Goal: Task Accomplishment & Management: Complete application form

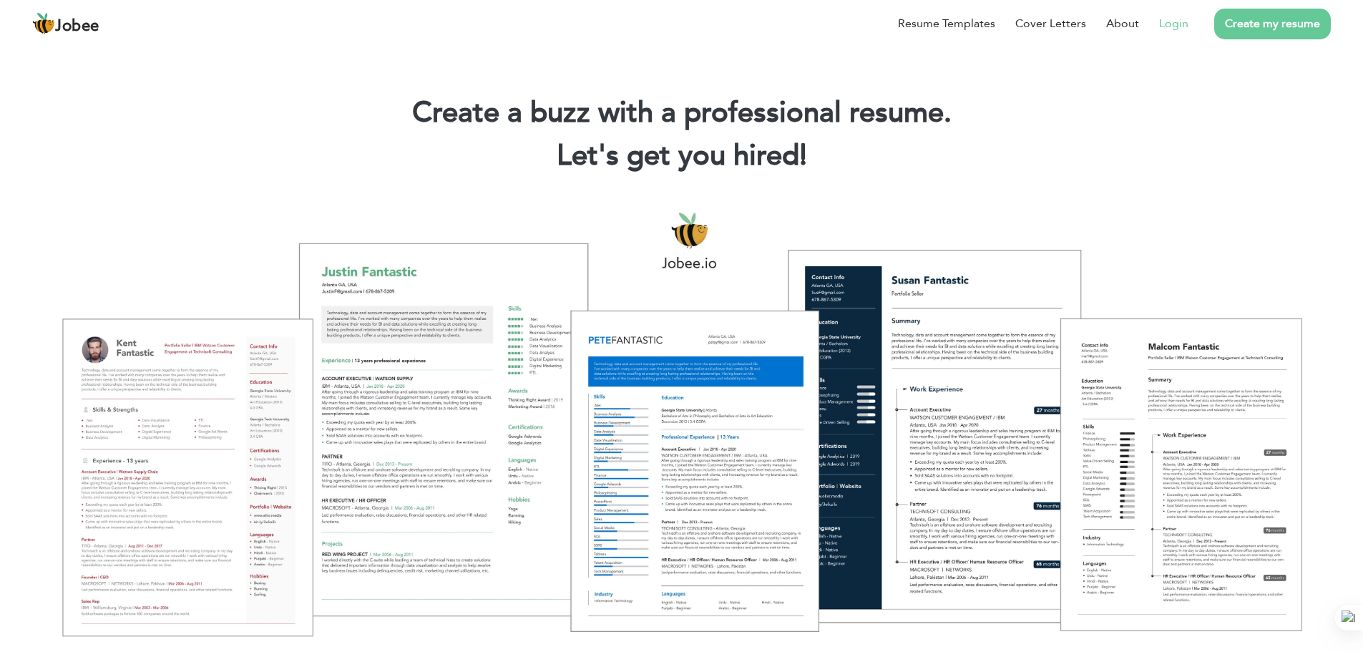
click at [1153, 26] on li "Login" at bounding box center [1163, 23] width 49 height 37
click at [1174, 26] on link "Login" at bounding box center [1173, 23] width 29 height 17
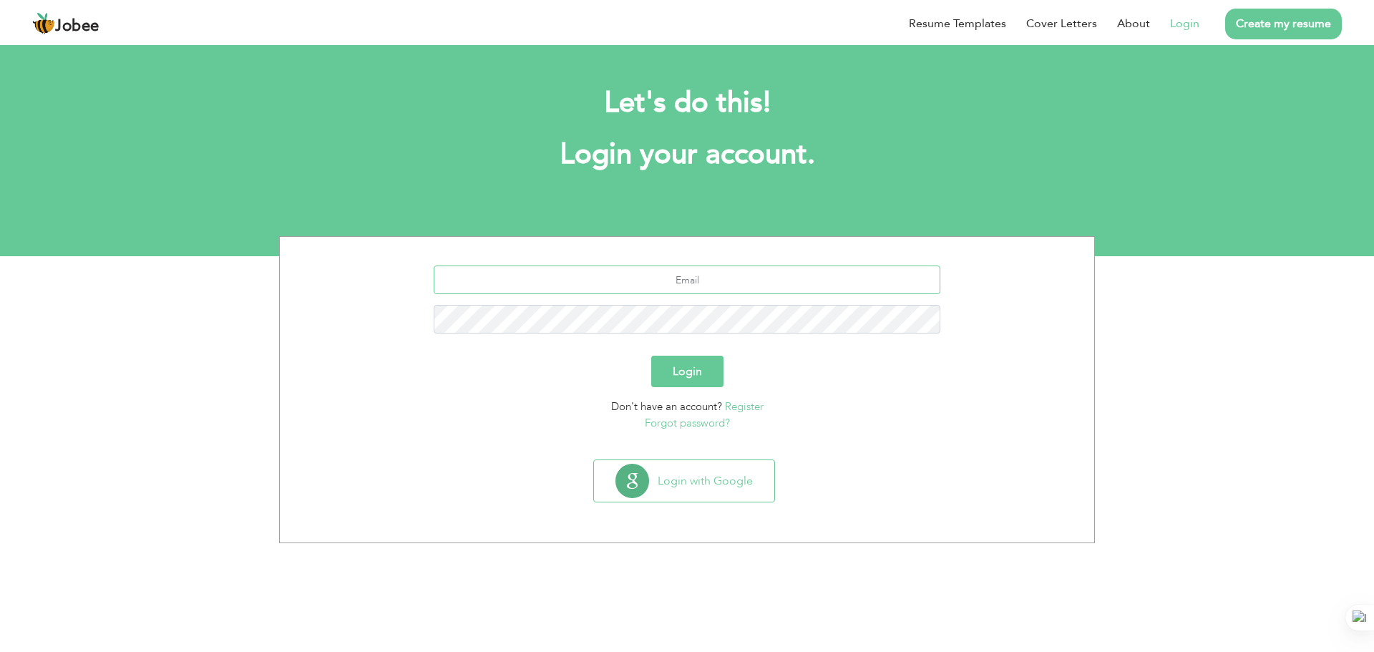
click at [785, 285] on input "text" at bounding box center [687, 279] width 507 height 29
type input "owaispatel66@gmail.com"
click at [703, 364] on button "Login" at bounding box center [687, 371] width 72 height 31
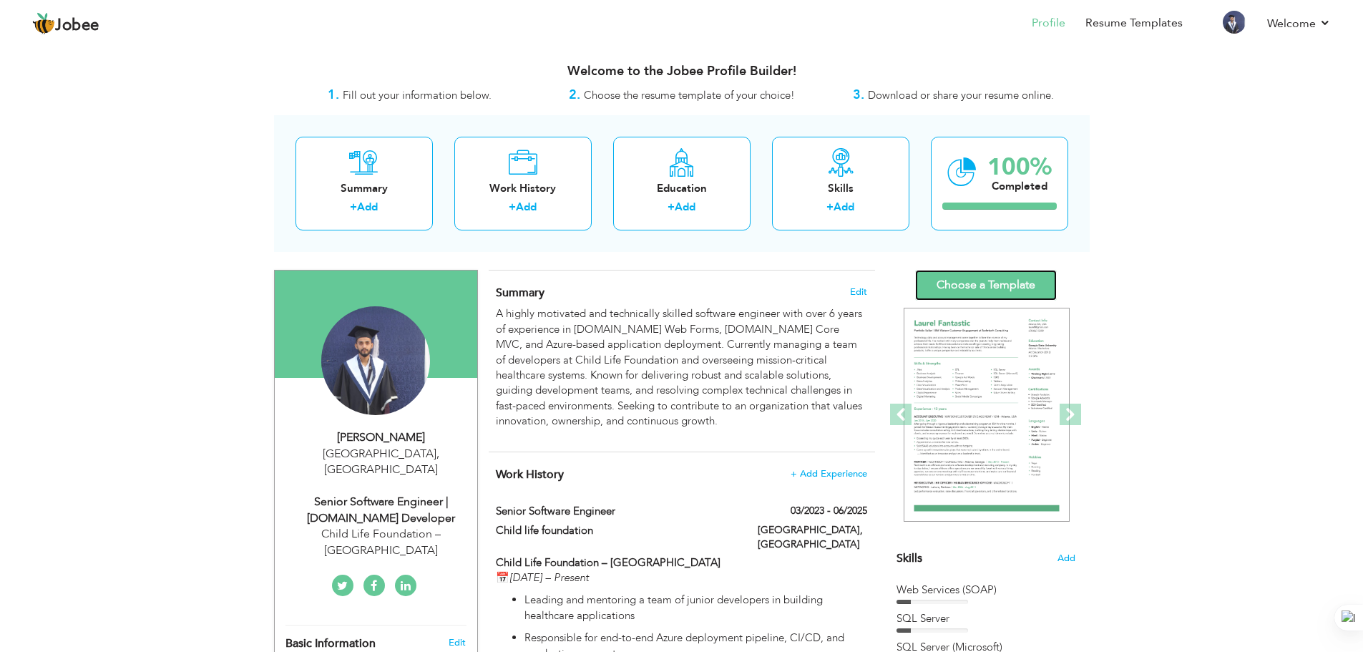
click at [1019, 293] on link "Choose a Template" at bounding box center [986, 285] width 142 height 31
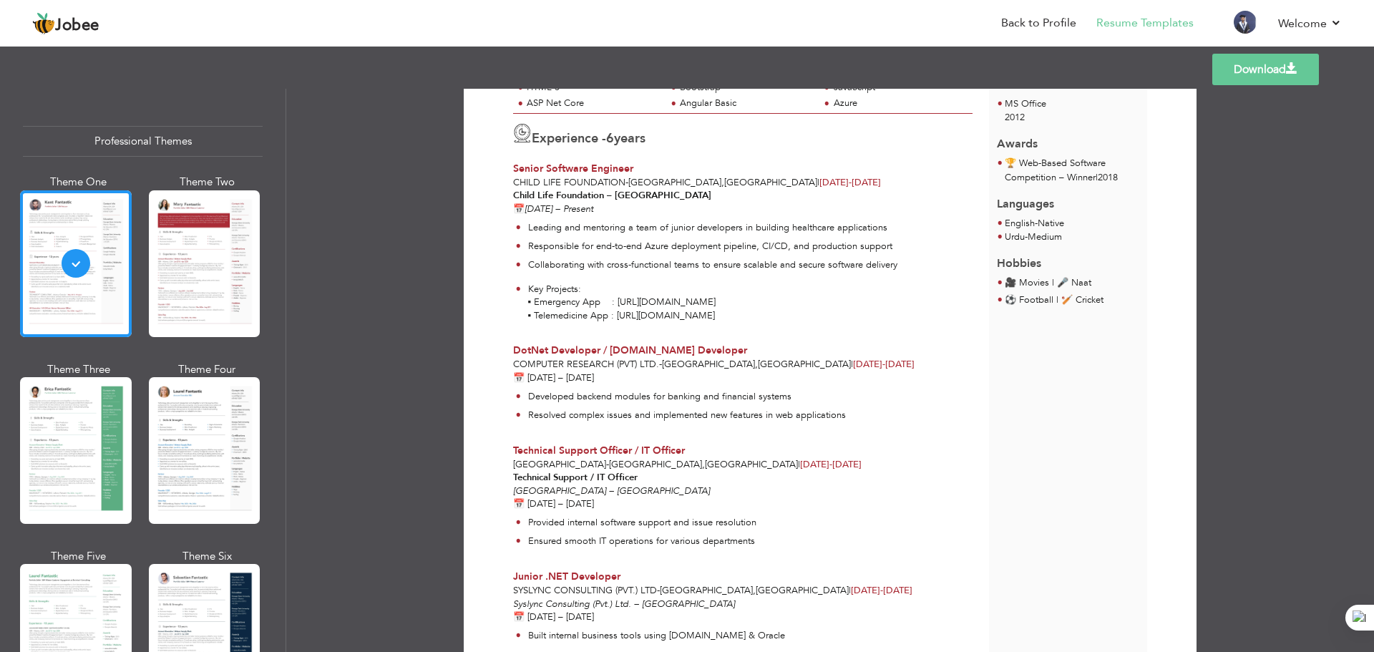
scroll to position [301, 0]
click at [185, 429] on div at bounding box center [205, 450] width 112 height 147
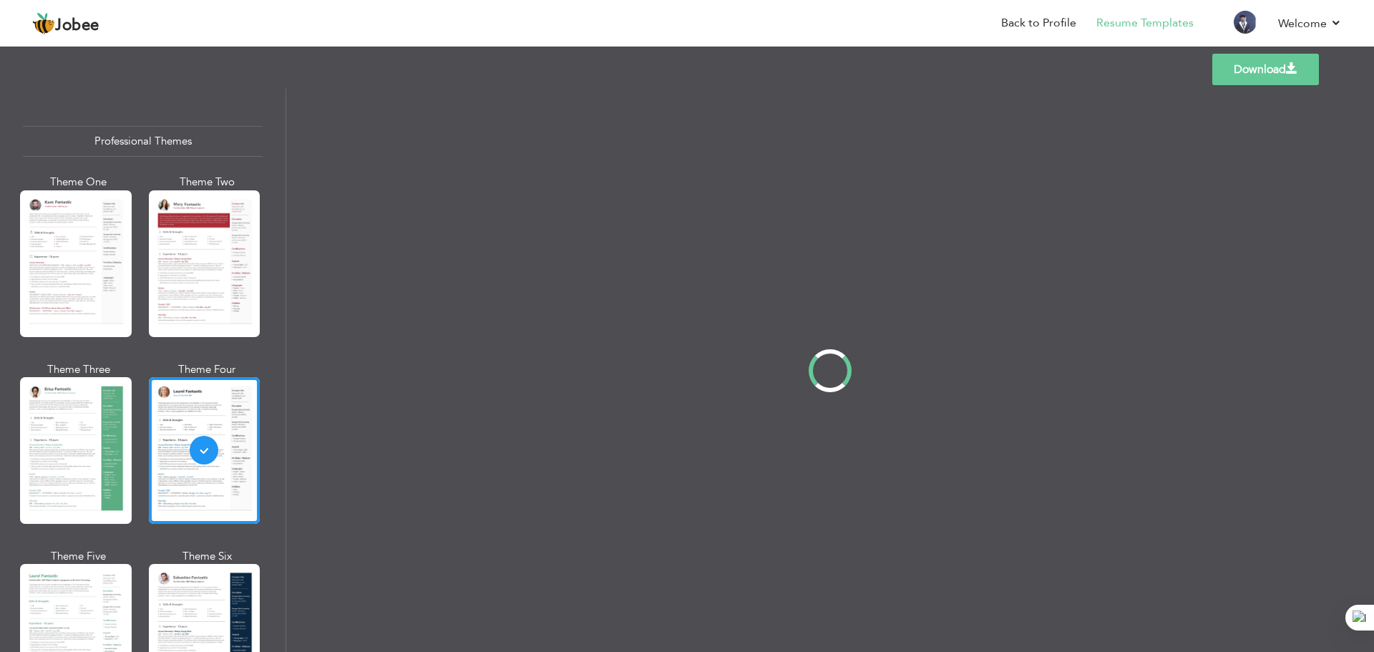
scroll to position [0, 0]
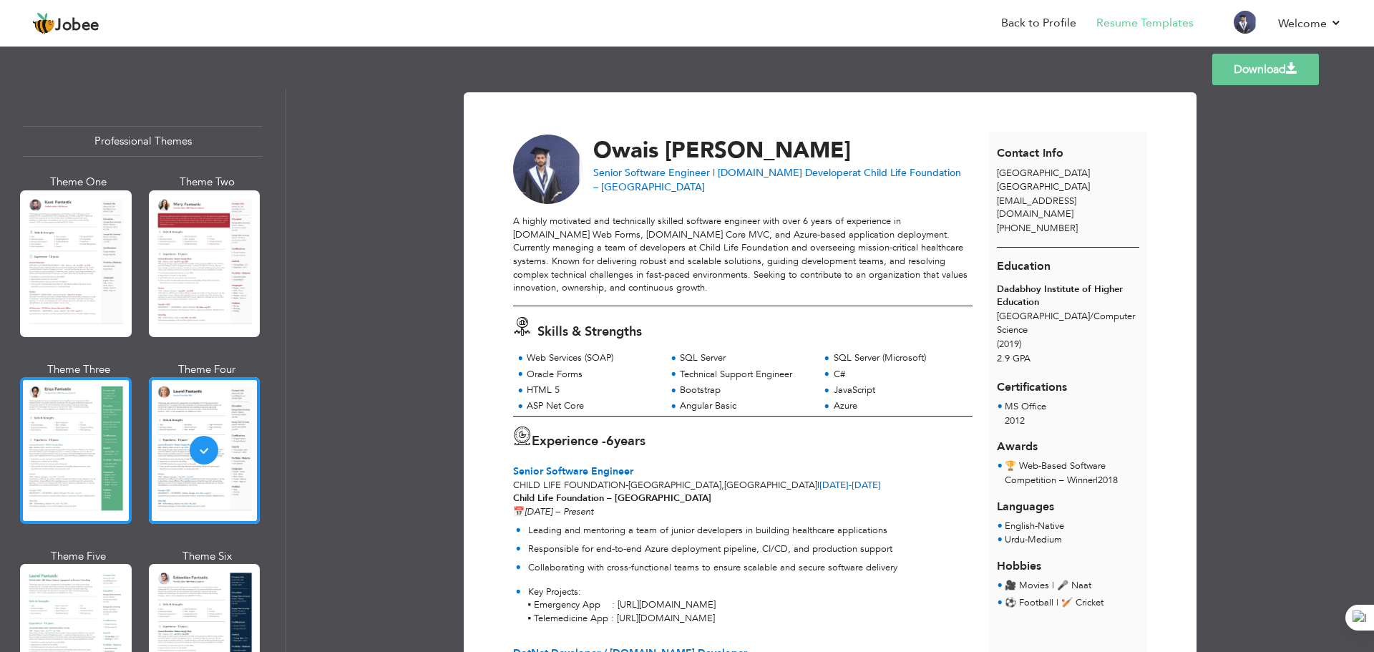
click at [117, 447] on div at bounding box center [76, 450] width 112 height 147
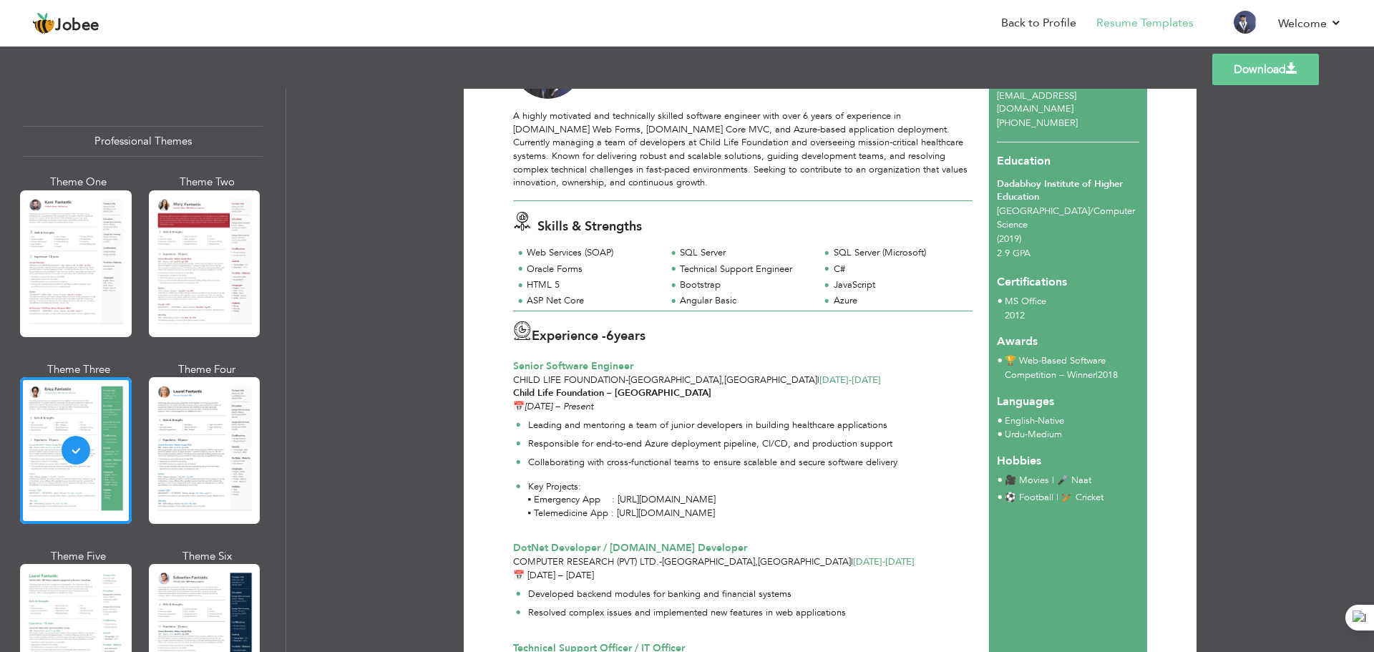
scroll to position [215, 0]
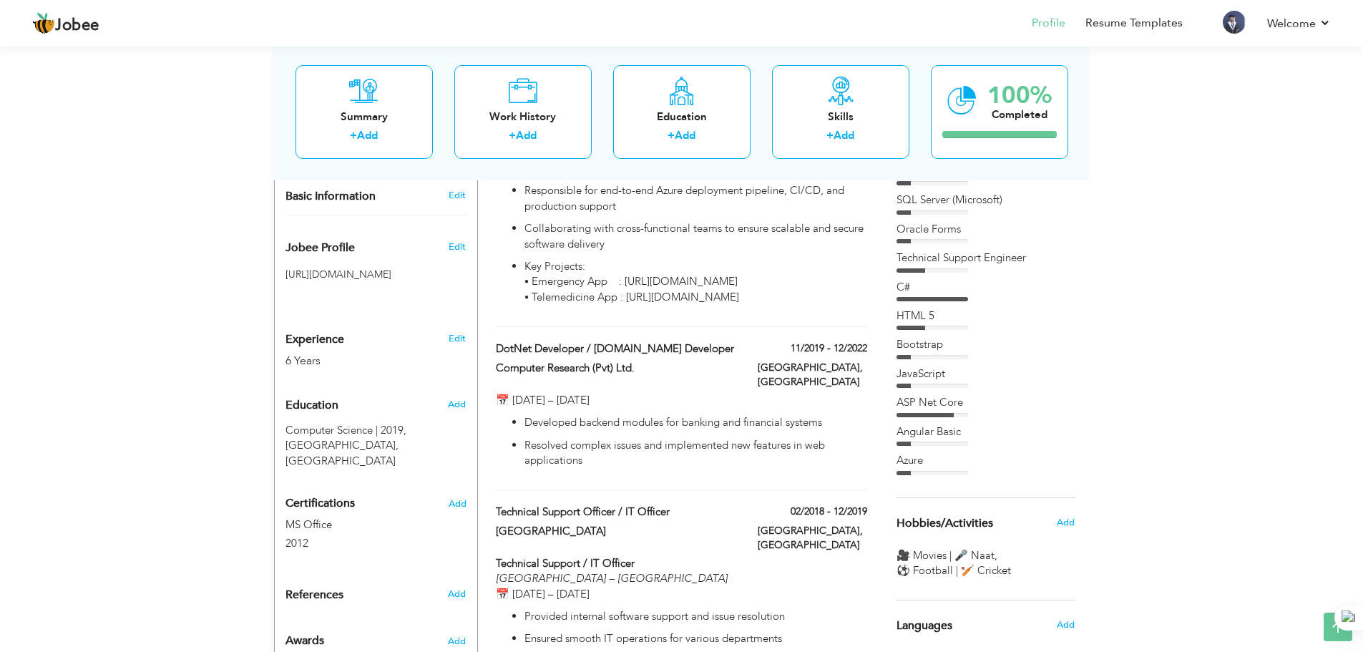
scroll to position [358, 0]
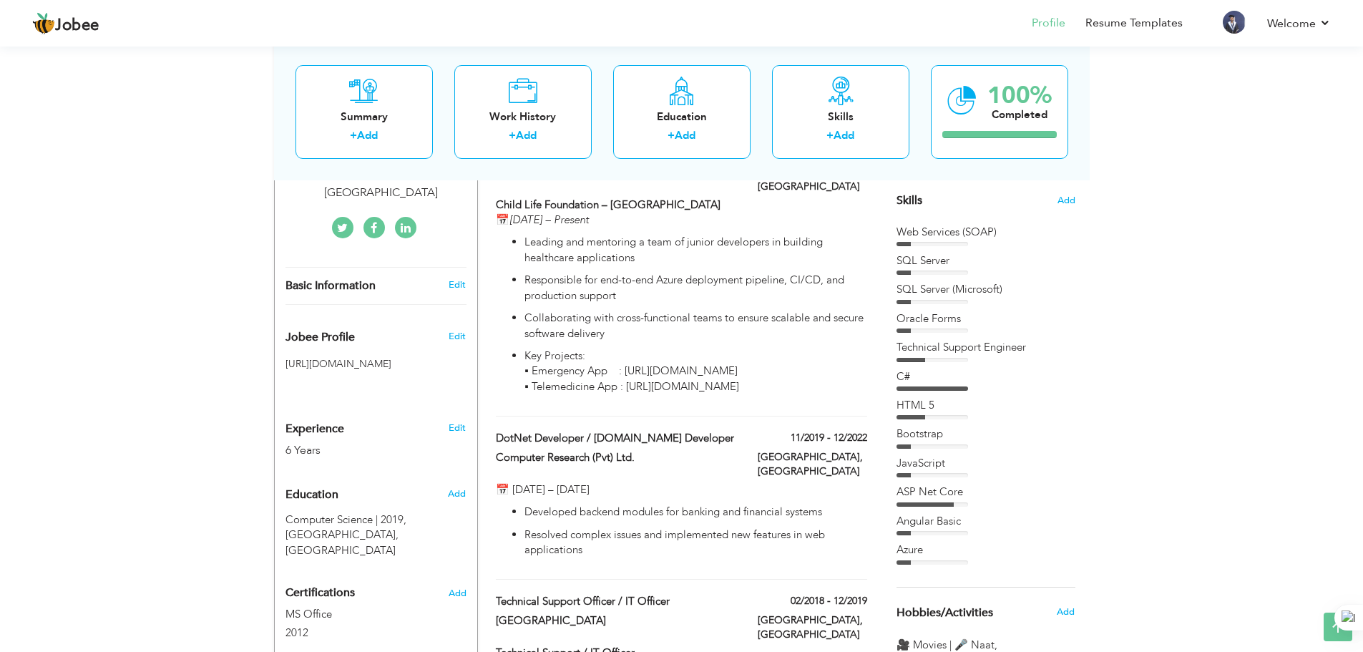
click at [934, 410] on div "HTML 5" at bounding box center [986, 405] width 179 height 15
click at [1069, 203] on span "Add" at bounding box center [1066, 201] width 19 height 14
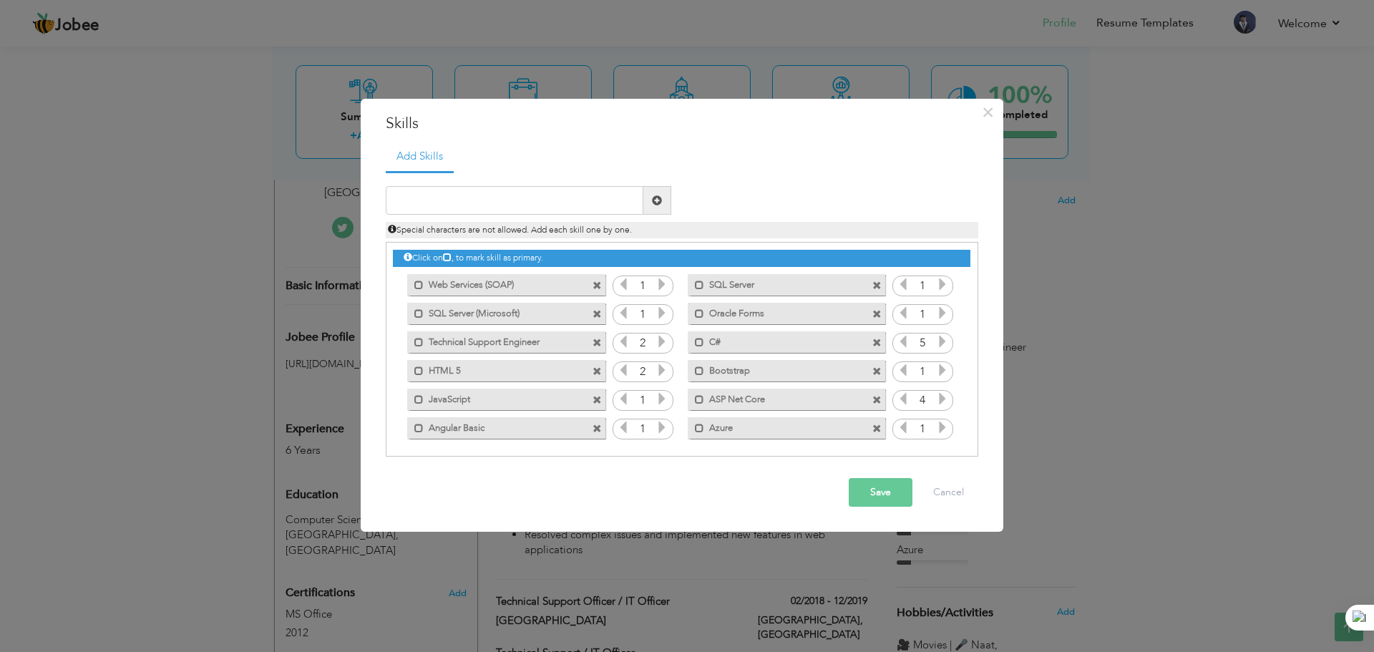
click at [663, 371] on icon at bounding box center [661, 369] width 13 height 13
click at [660, 343] on icon at bounding box center [661, 341] width 13 height 13
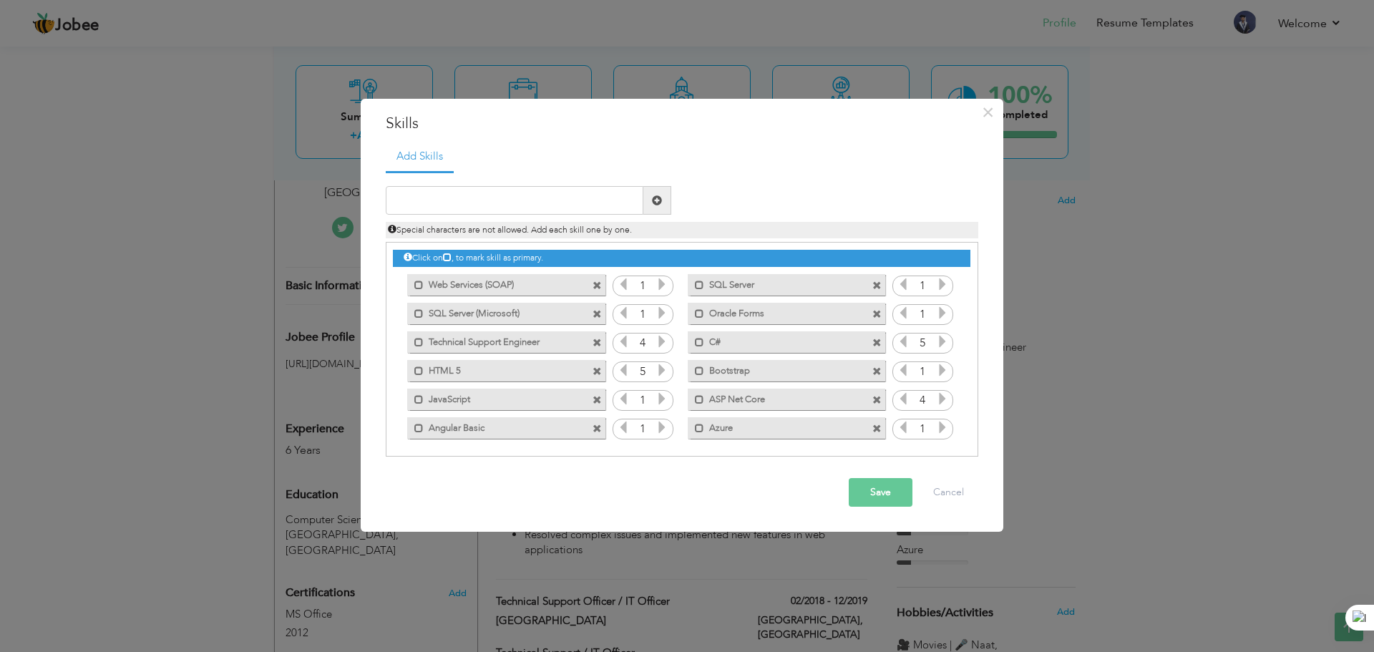
click at [660, 343] on icon at bounding box center [661, 341] width 13 height 13
click at [663, 316] on icon at bounding box center [661, 312] width 13 height 13
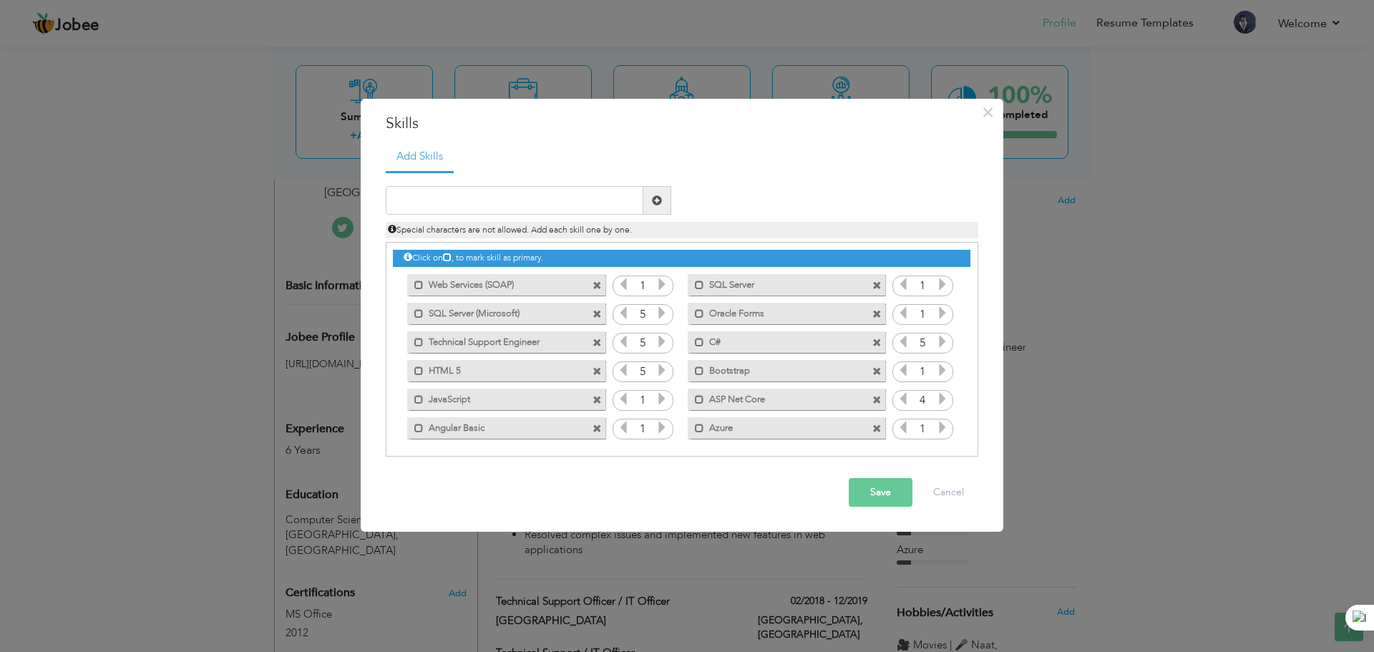
click at [662, 286] on icon at bounding box center [661, 284] width 13 height 13
click at [663, 426] on icon at bounding box center [661, 427] width 13 height 13
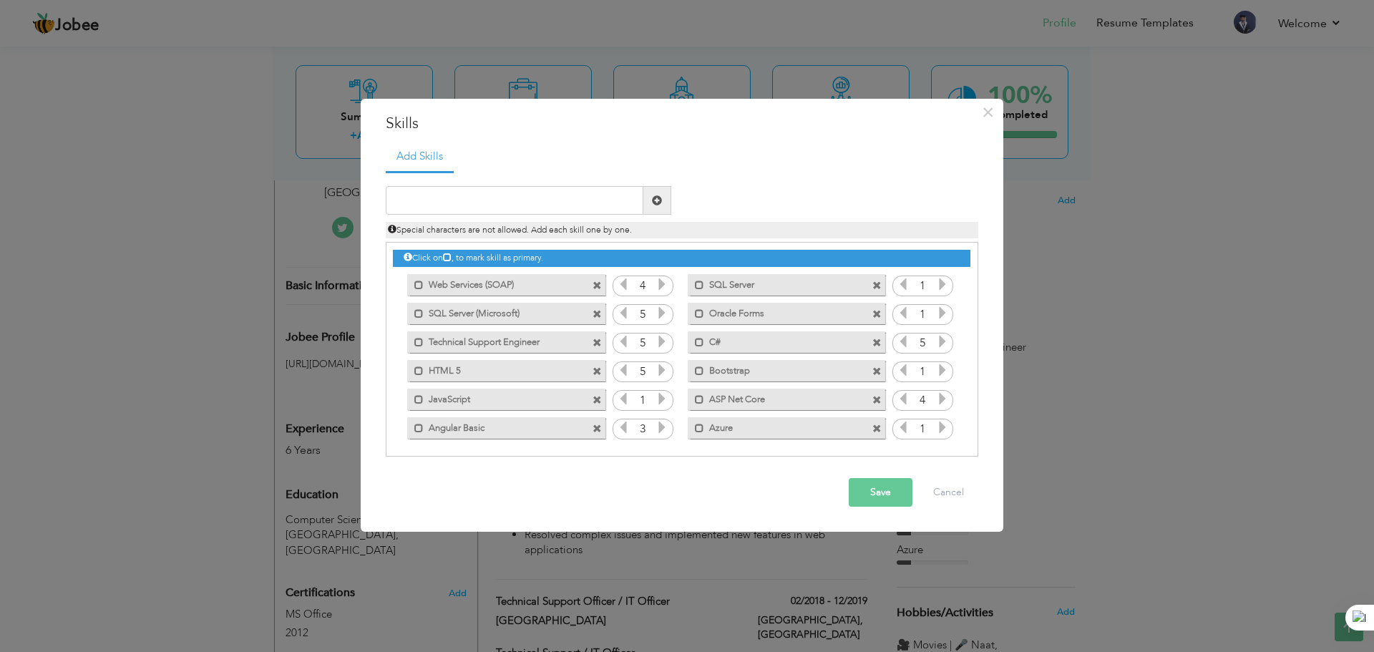
click at [940, 431] on icon at bounding box center [942, 427] width 13 height 13
click at [936, 369] on icon at bounding box center [942, 369] width 13 height 13
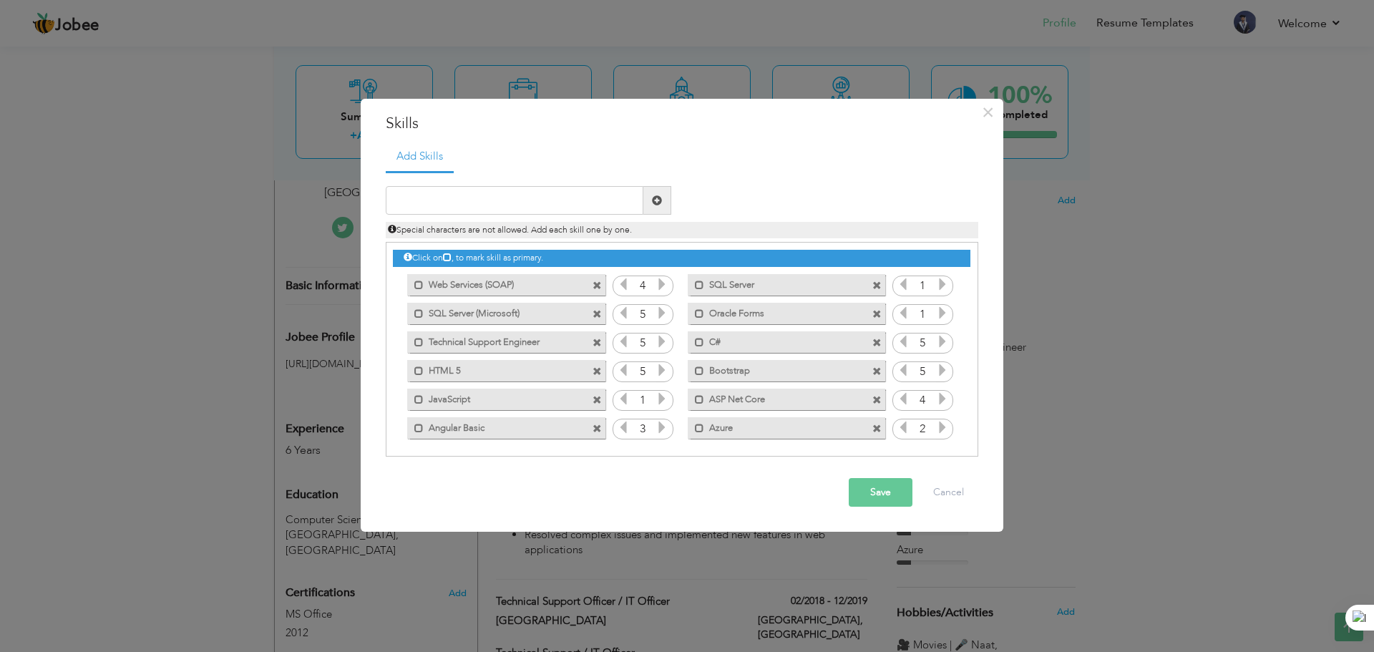
click at [944, 313] on icon at bounding box center [942, 312] width 13 height 13
click at [937, 284] on icon at bounding box center [942, 284] width 13 height 13
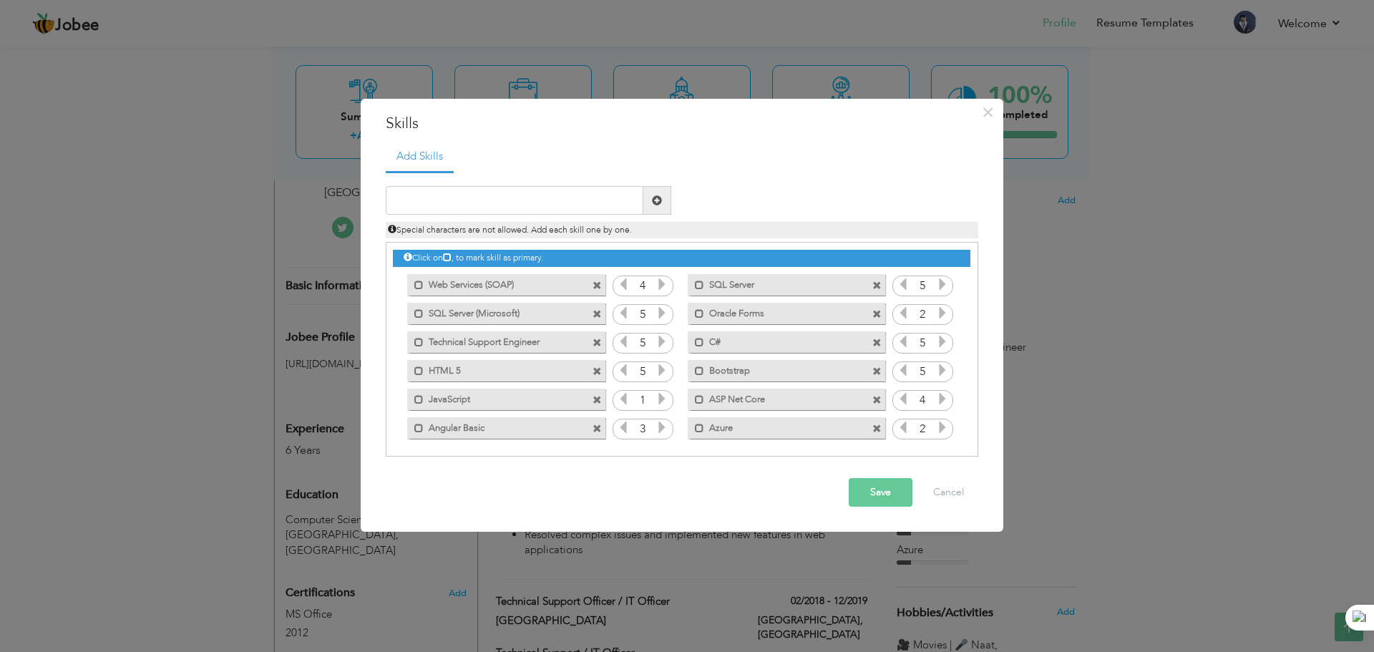
click at [899, 489] on button "Save" at bounding box center [881, 492] width 64 height 29
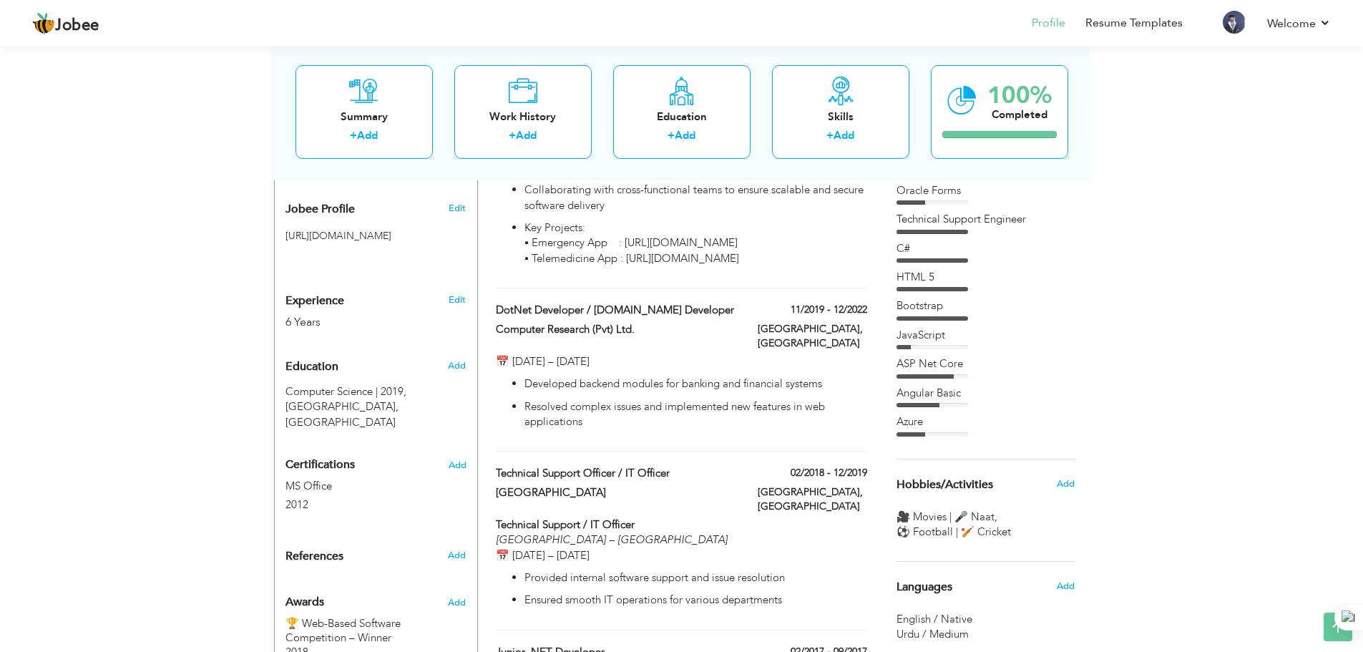
scroll to position [337, 0]
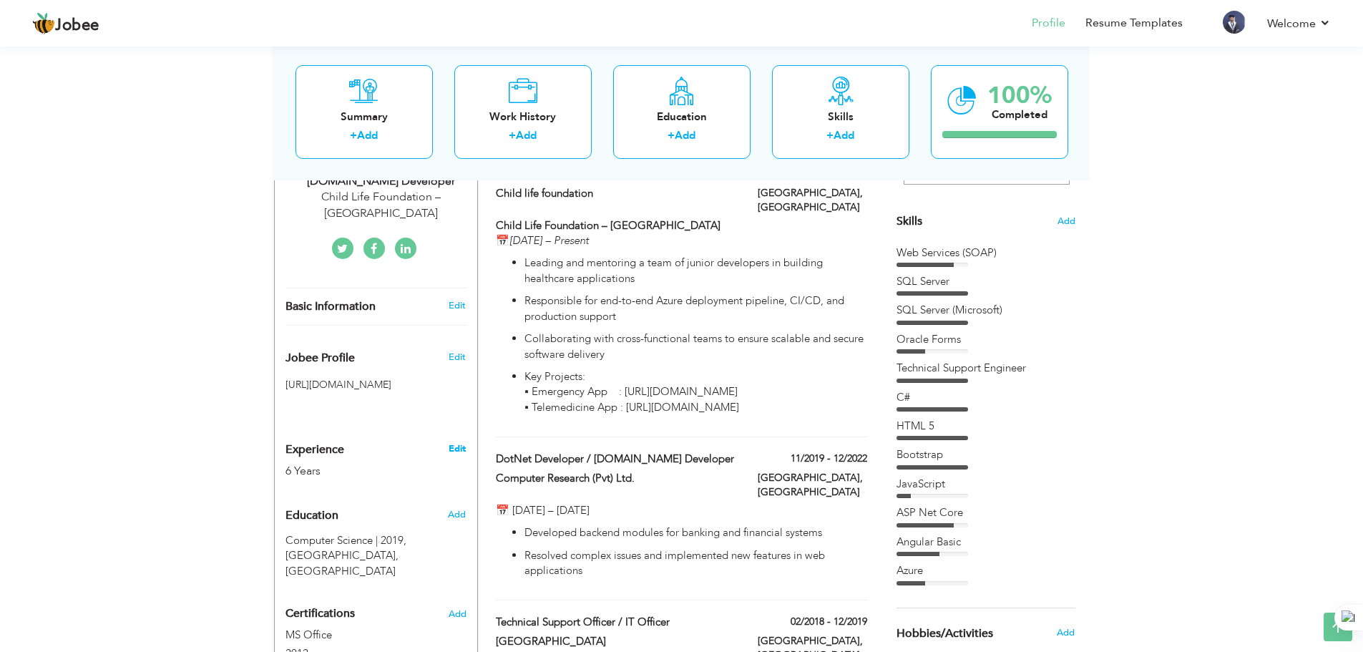
click at [456, 442] on link "Edit" at bounding box center [457, 448] width 17 height 13
type input "Owais"
type input "[PERSON_NAME]"
type input "[PHONE_NUMBER]"
select select "number:166"
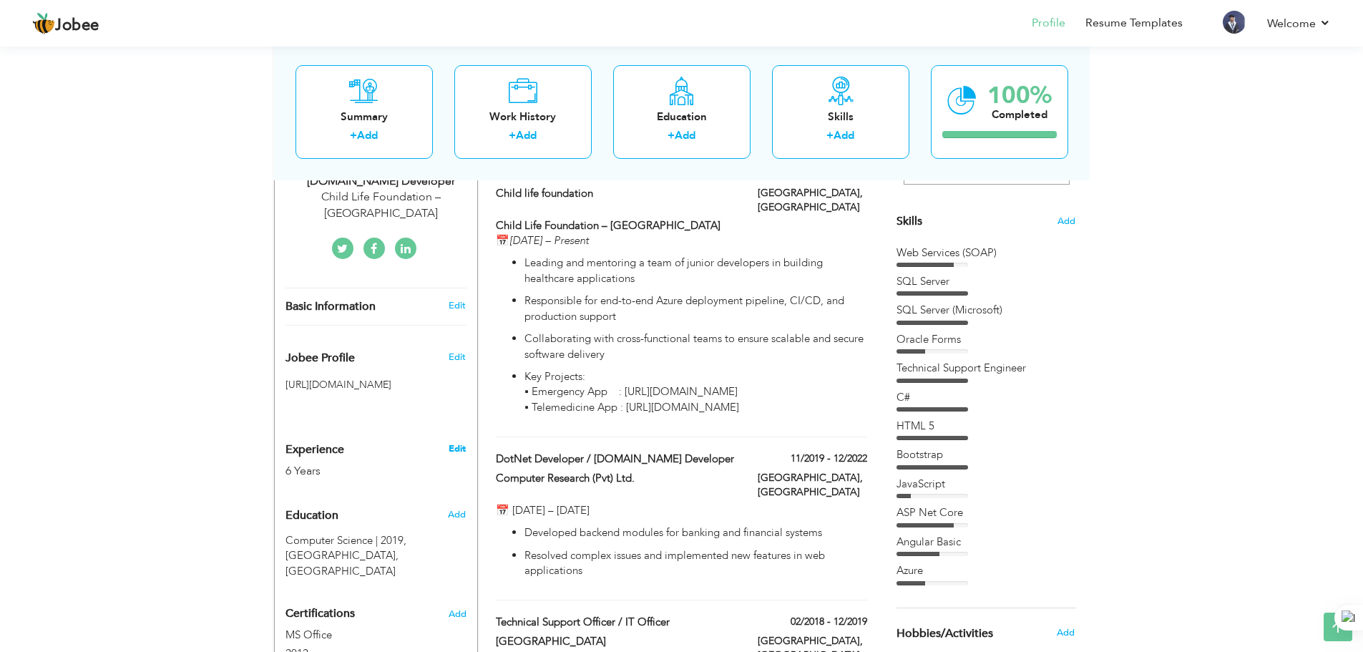
type input "[GEOGRAPHIC_DATA]"
select select "number:8"
type input "Child Life Foundation – [GEOGRAPHIC_DATA]"
type input "Senior Software Engineer | Asp.Net Developer"
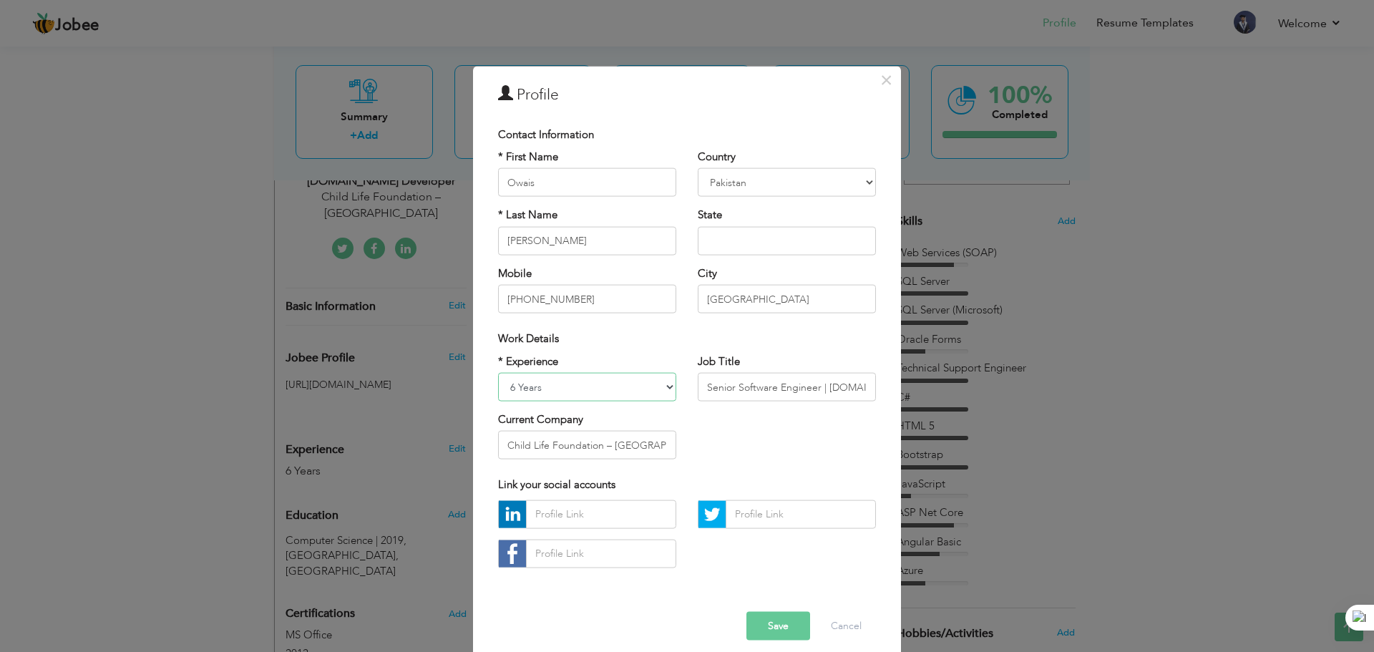
click at [631, 389] on select "Entry Level Less than 1 Year 1 Year 2 Years 3 Years 4 Years 5 Years 6 Years 7 Y…" at bounding box center [587, 387] width 178 height 29
select select "number:9"
click at [498, 373] on select "Entry Level Less than 1 Year 1 Year 2 Years 3 Years 4 Years 5 Years 6 Years 7 Y…" at bounding box center [587, 387] width 178 height 29
click at [786, 621] on button "Save" at bounding box center [778, 625] width 64 height 29
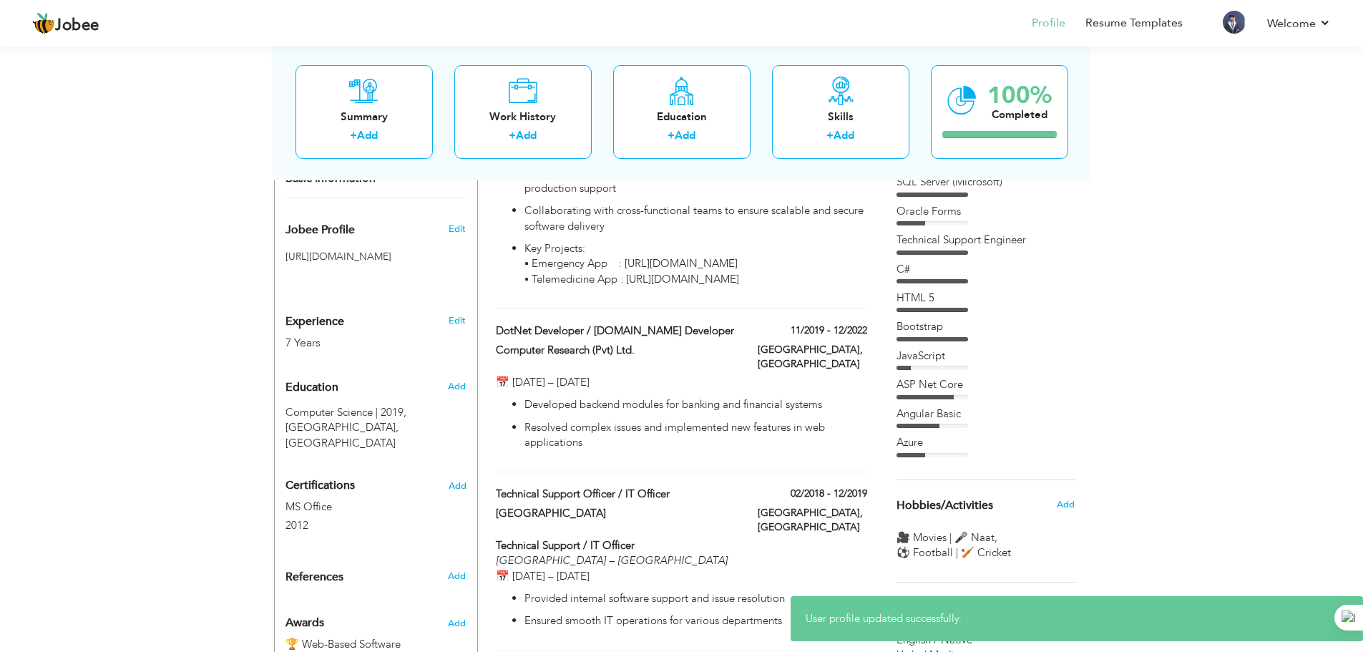
scroll to position [480, 0]
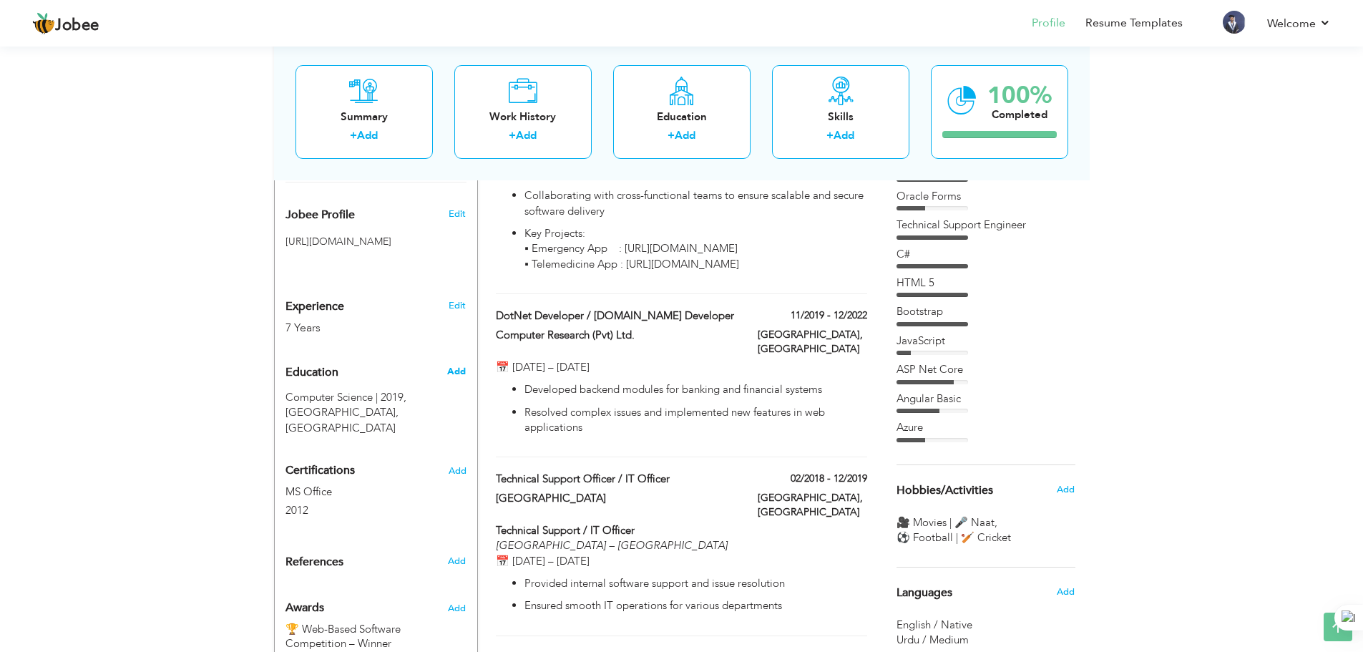
click at [452, 365] on span "Add" at bounding box center [456, 371] width 19 height 13
radio input "true"
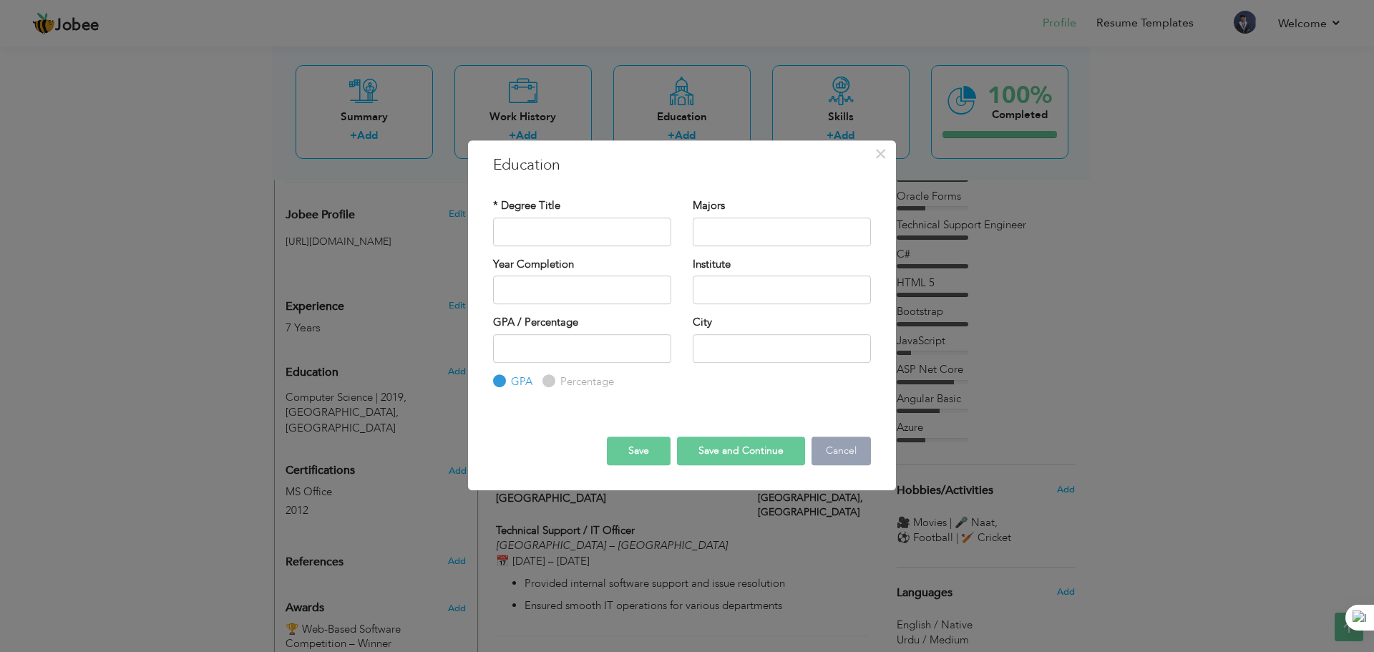
click at [831, 449] on button "Cancel" at bounding box center [840, 450] width 59 height 29
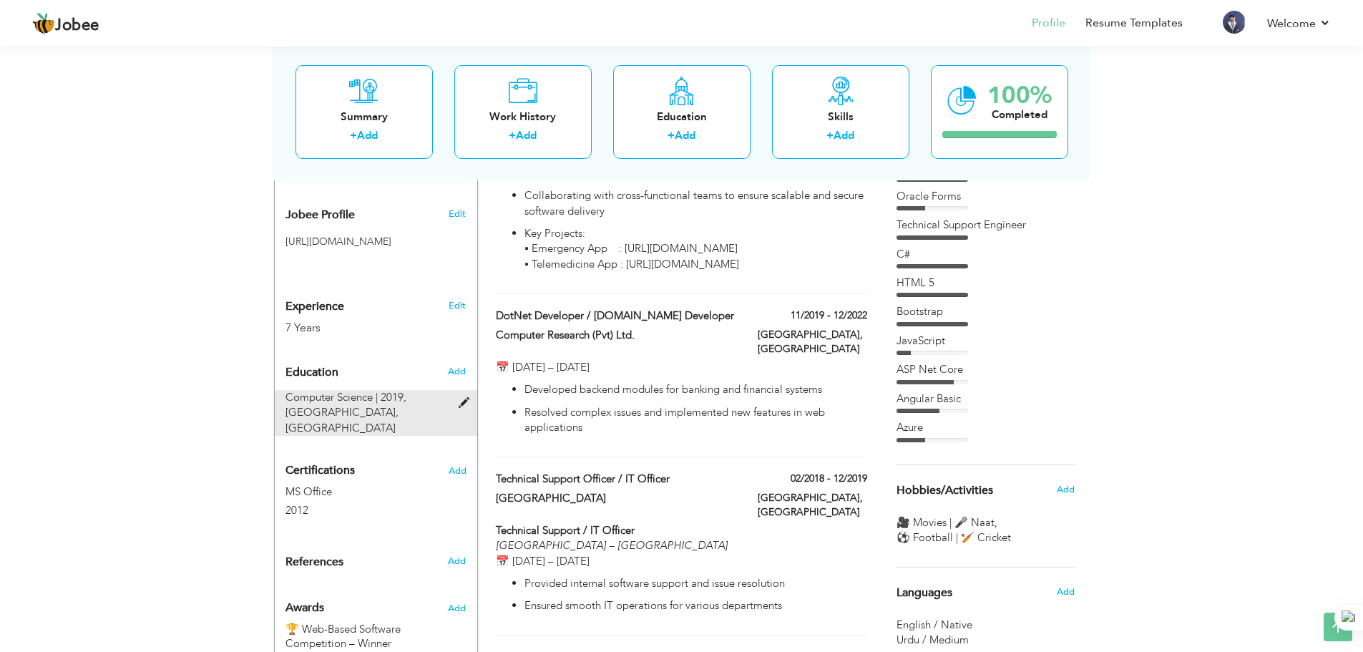
click at [398, 390] on span "Computer Science | 2019," at bounding box center [346, 397] width 121 height 14
type input "Computer Science"
type input "2019"
type input "Dadabhoy Institute of Higher Education"
type input "2.9"
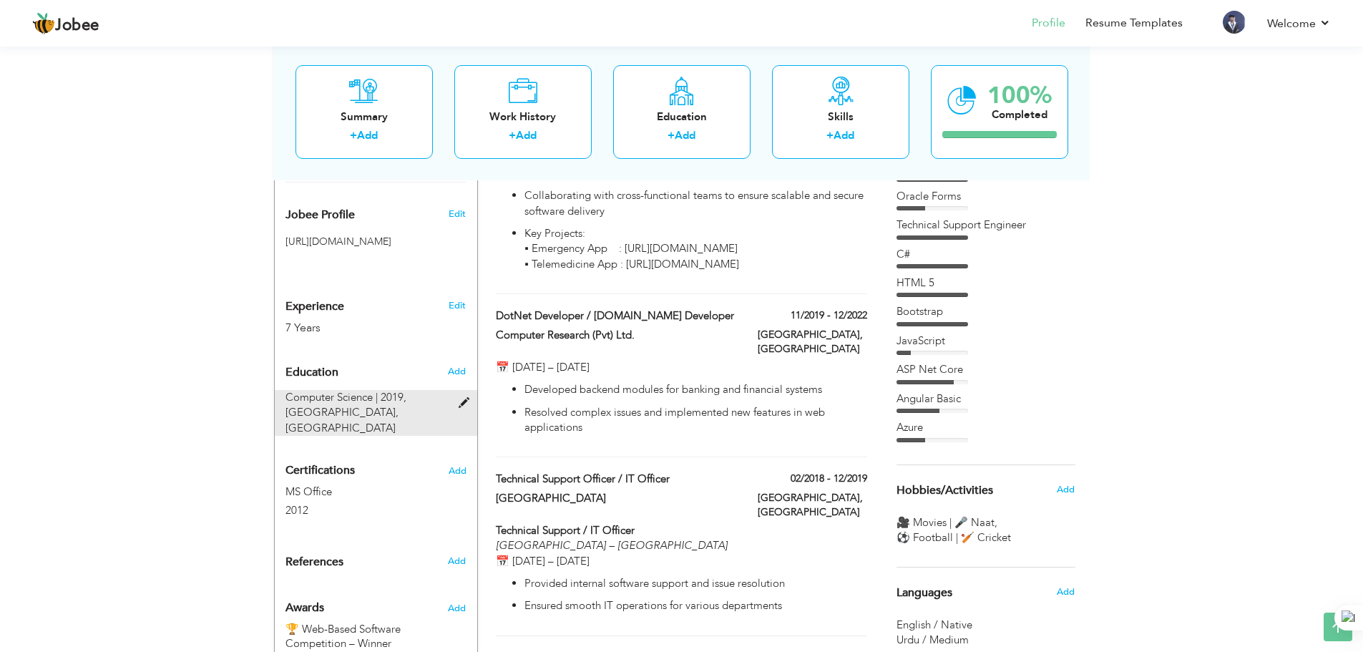
type input "[GEOGRAPHIC_DATA]"
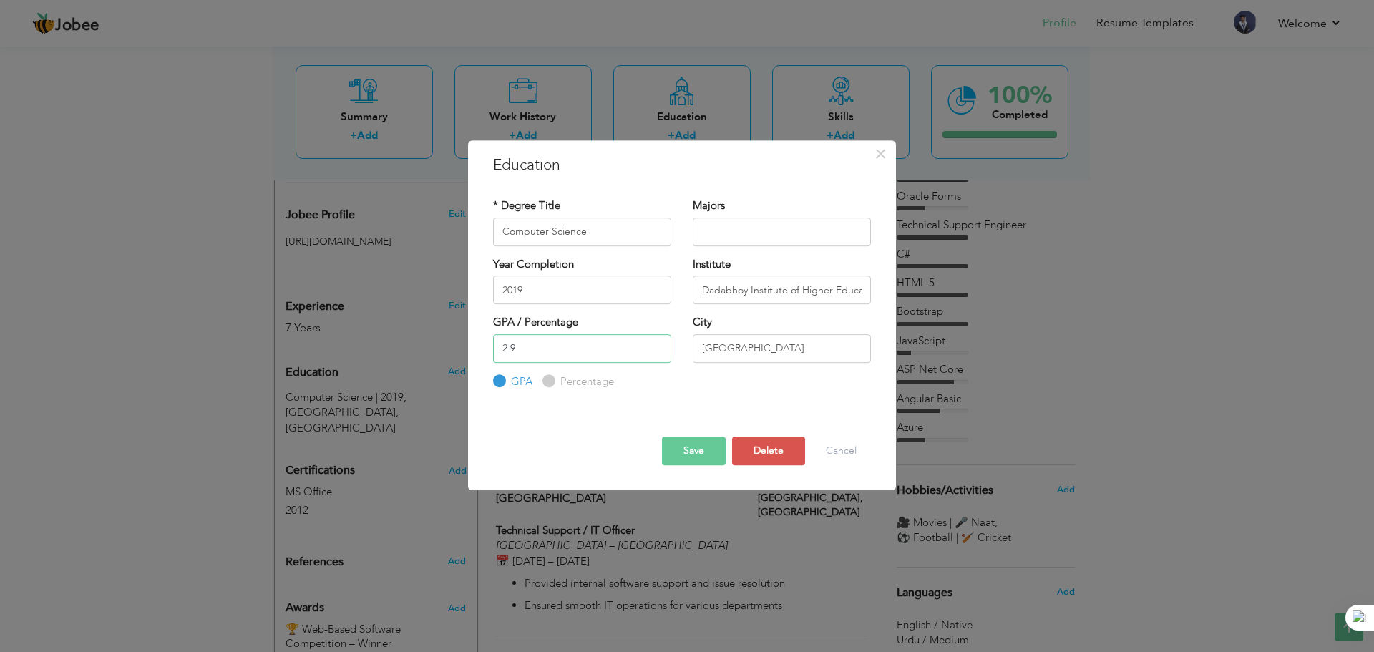
click at [571, 349] on input "2.9" at bounding box center [582, 348] width 178 height 29
type input "2.88"
click at [701, 454] on button "Save" at bounding box center [694, 450] width 64 height 29
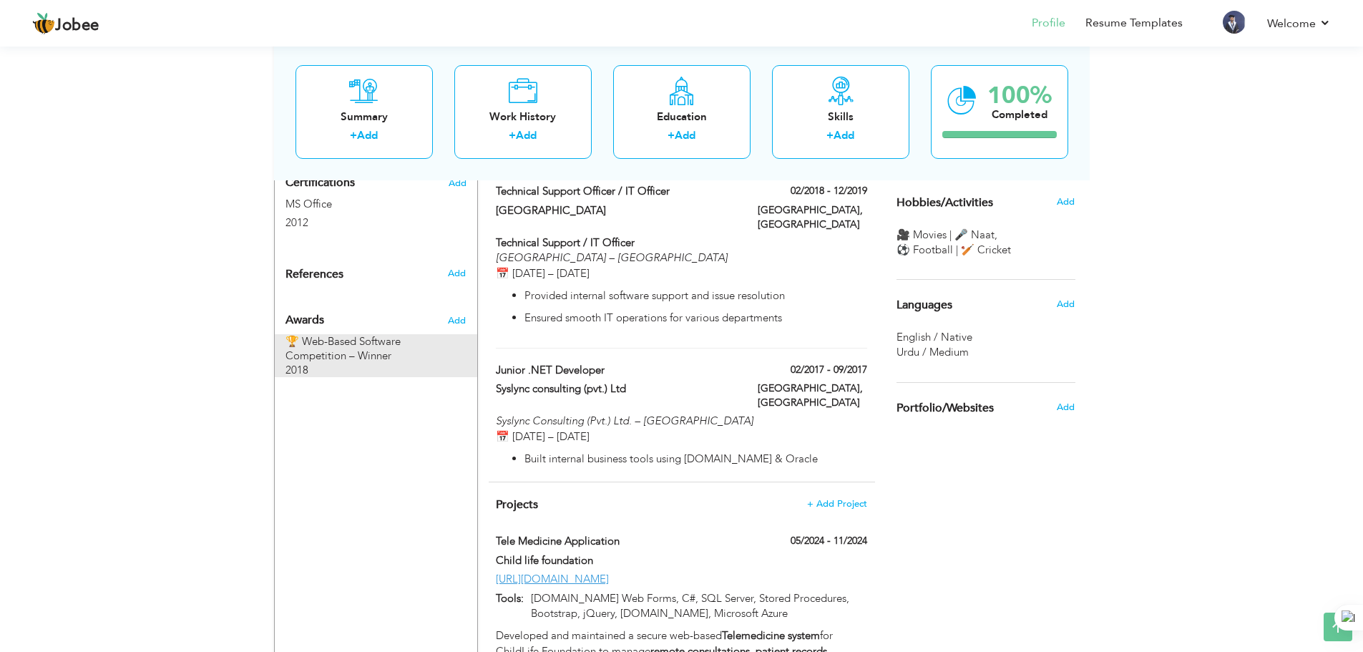
scroll to position [695, 0]
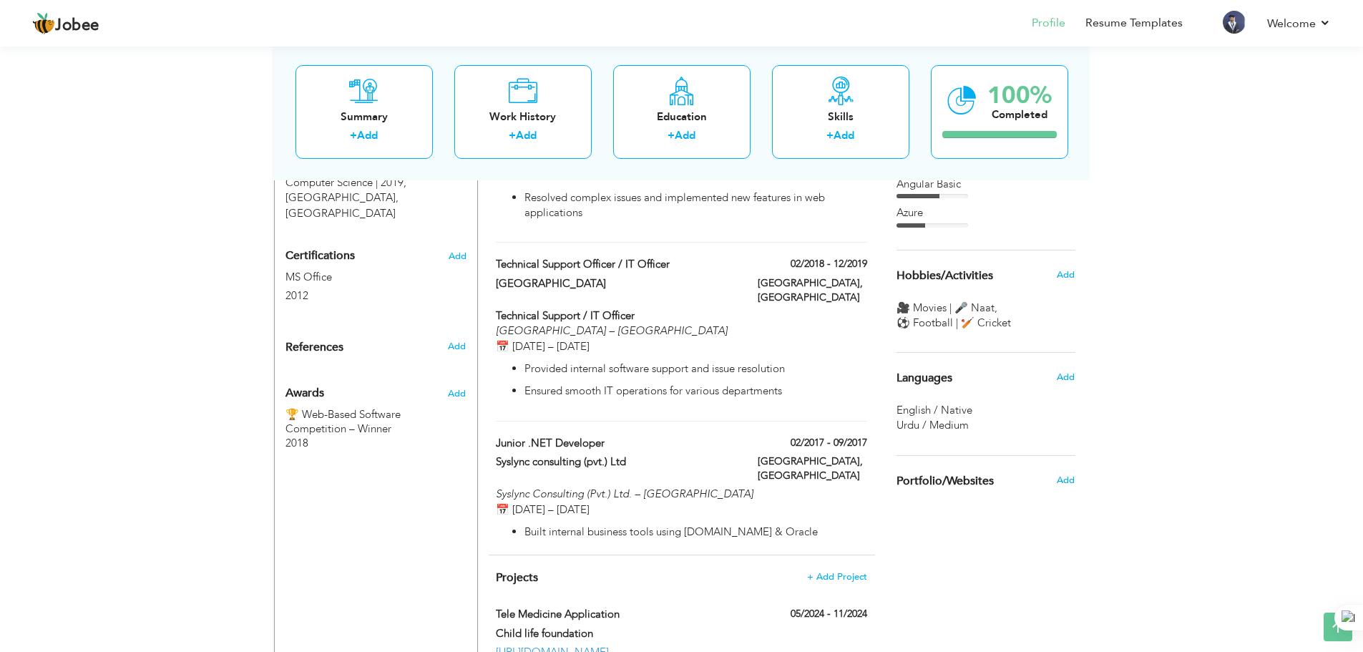
click at [454, 373] on div "Add" at bounding box center [460, 390] width 34 height 34
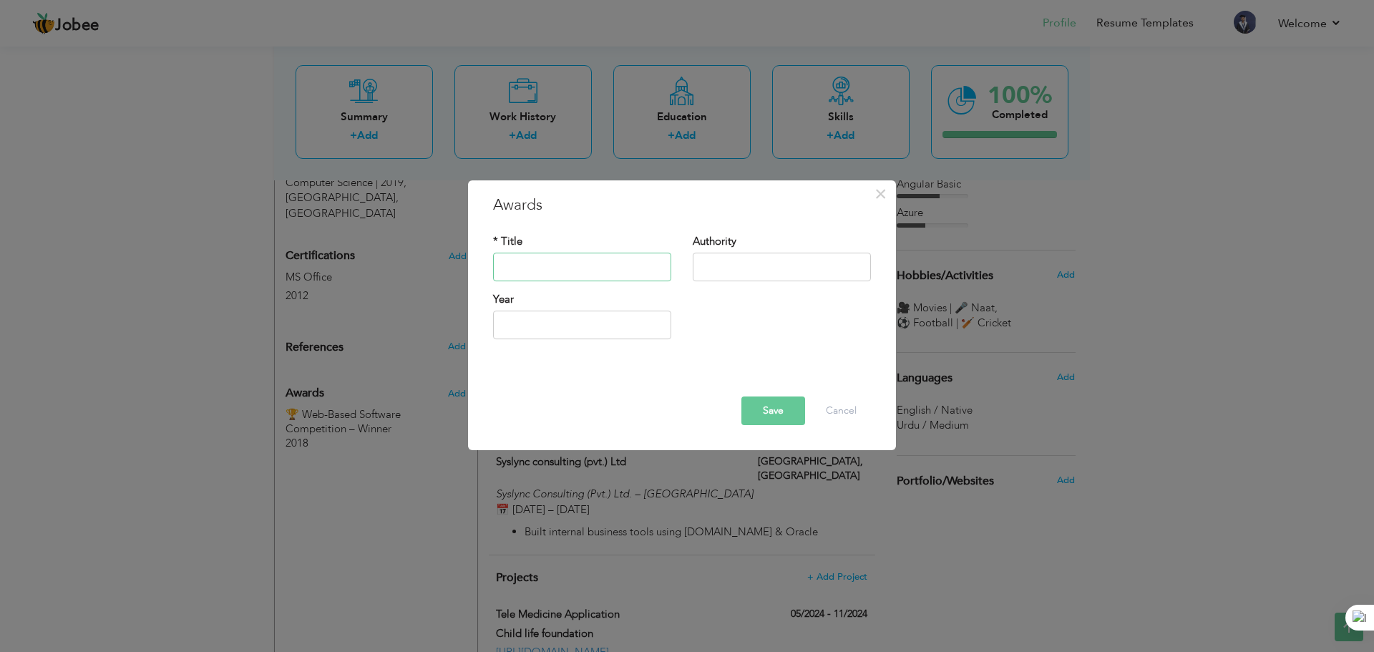
click at [593, 269] on input "text" at bounding box center [582, 267] width 178 height 29
click at [855, 411] on button "Cancel" at bounding box center [840, 410] width 59 height 29
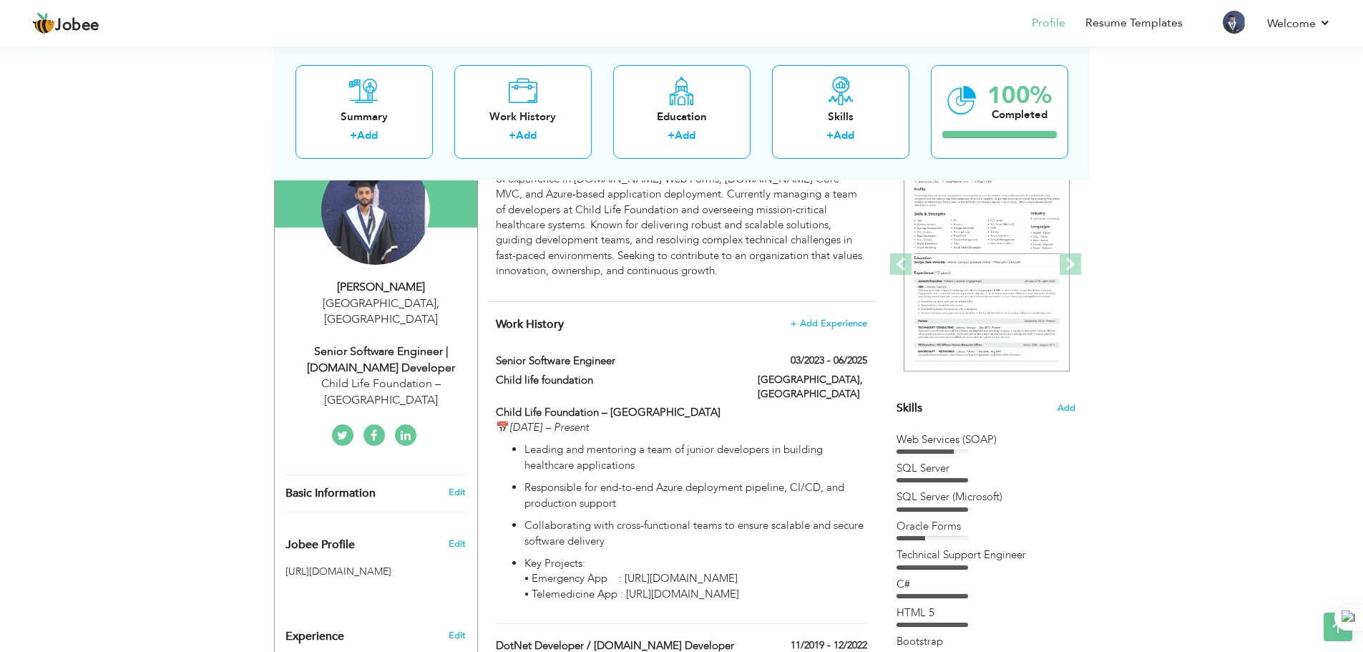
scroll to position [51, 0]
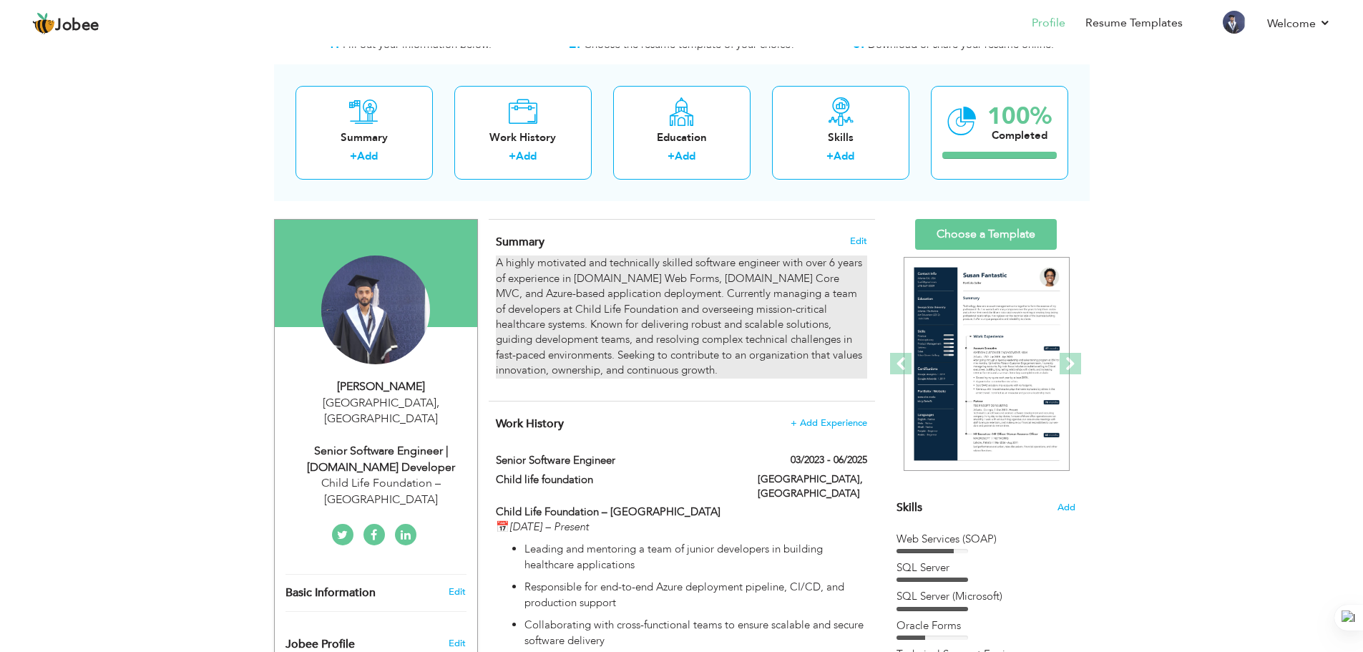
click at [831, 266] on p "A highly motivated and technically skilled software engineer with over 6 years …" at bounding box center [681, 316] width 371 height 122
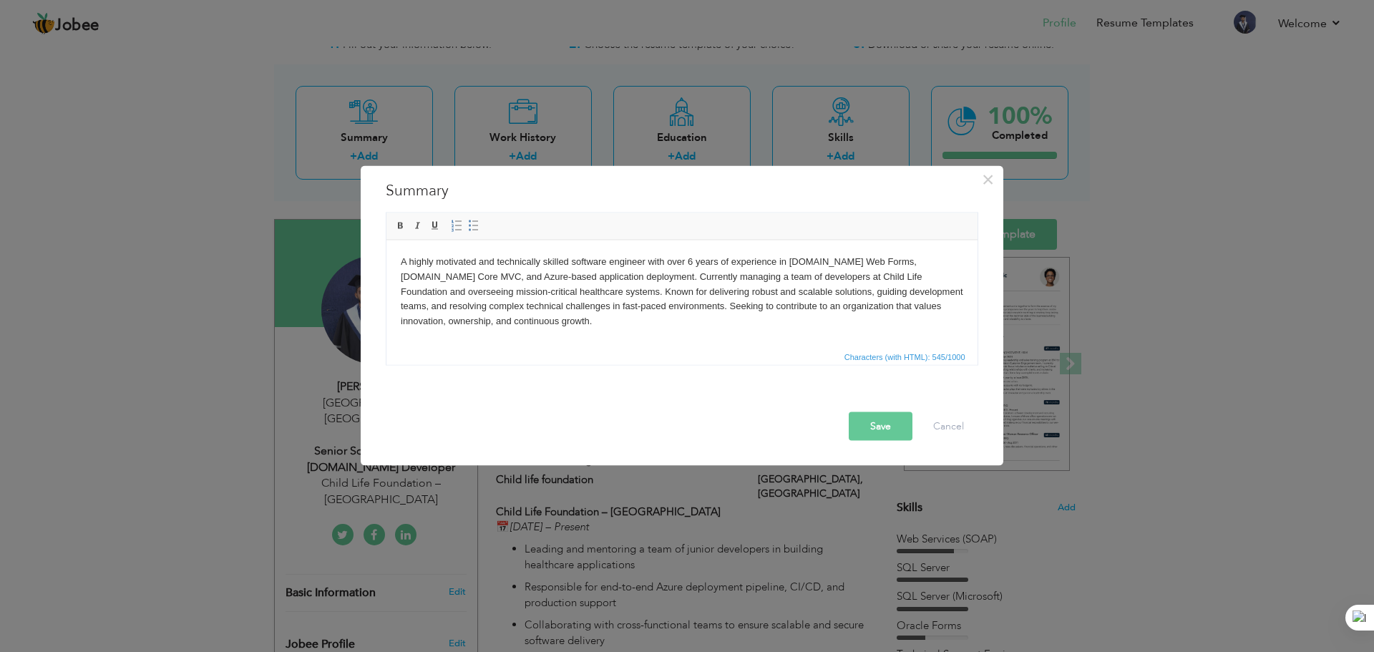
click at [690, 259] on p "A highly motivated and technically skilled software engineer with over 6 years …" at bounding box center [681, 291] width 562 height 74
click at [874, 428] on button "Save" at bounding box center [881, 425] width 64 height 29
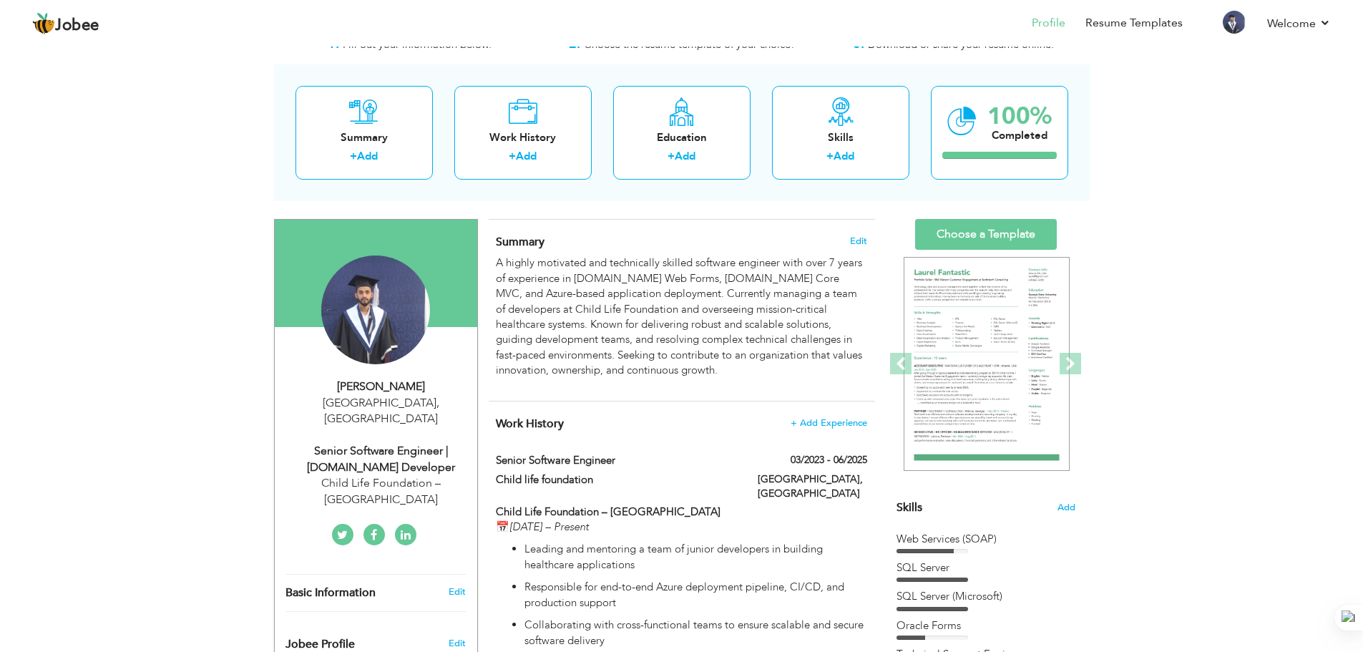
click at [429, 443] on div "Senior Software Engineer | Asp.Net Developer" at bounding box center [382, 459] width 192 height 33
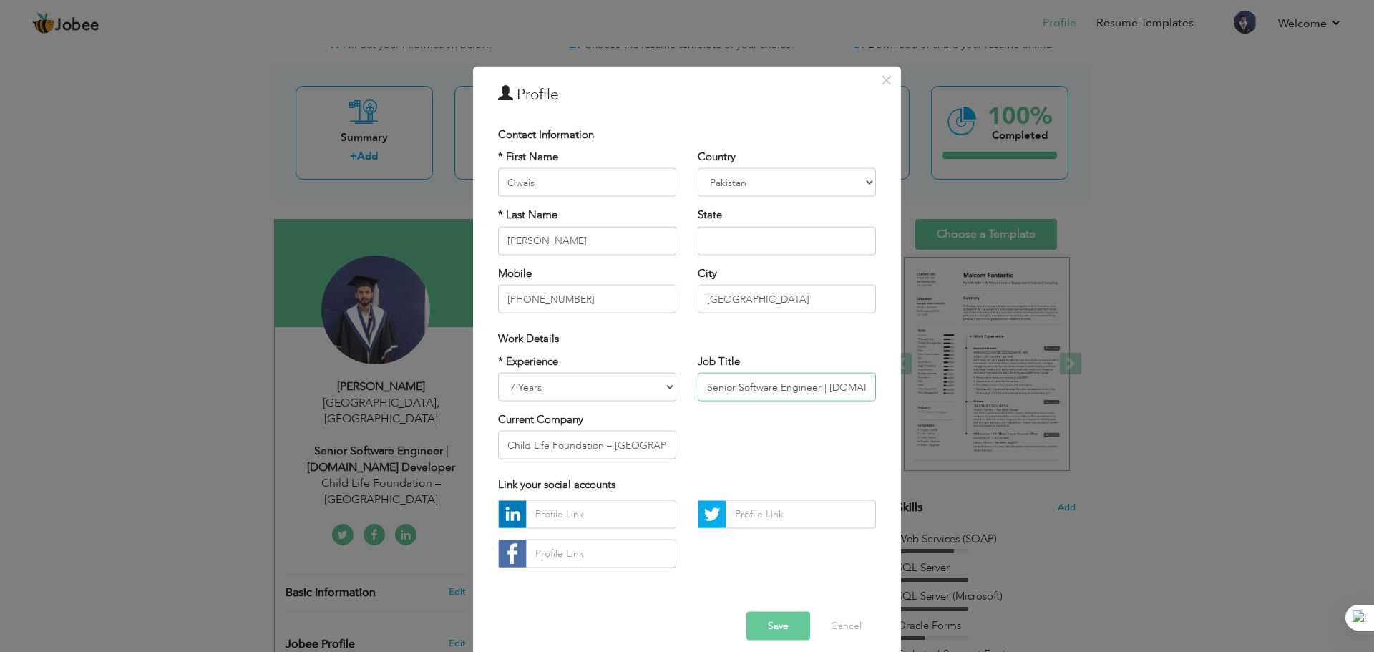
click at [721, 388] on input "Senior Software Engineer | Asp.Net Developer" at bounding box center [787, 387] width 178 height 29
click at [704, 391] on input "Senior Software Engineer | Asp.Net Developer" at bounding box center [787, 387] width 178 height 29
paste input "Manager"
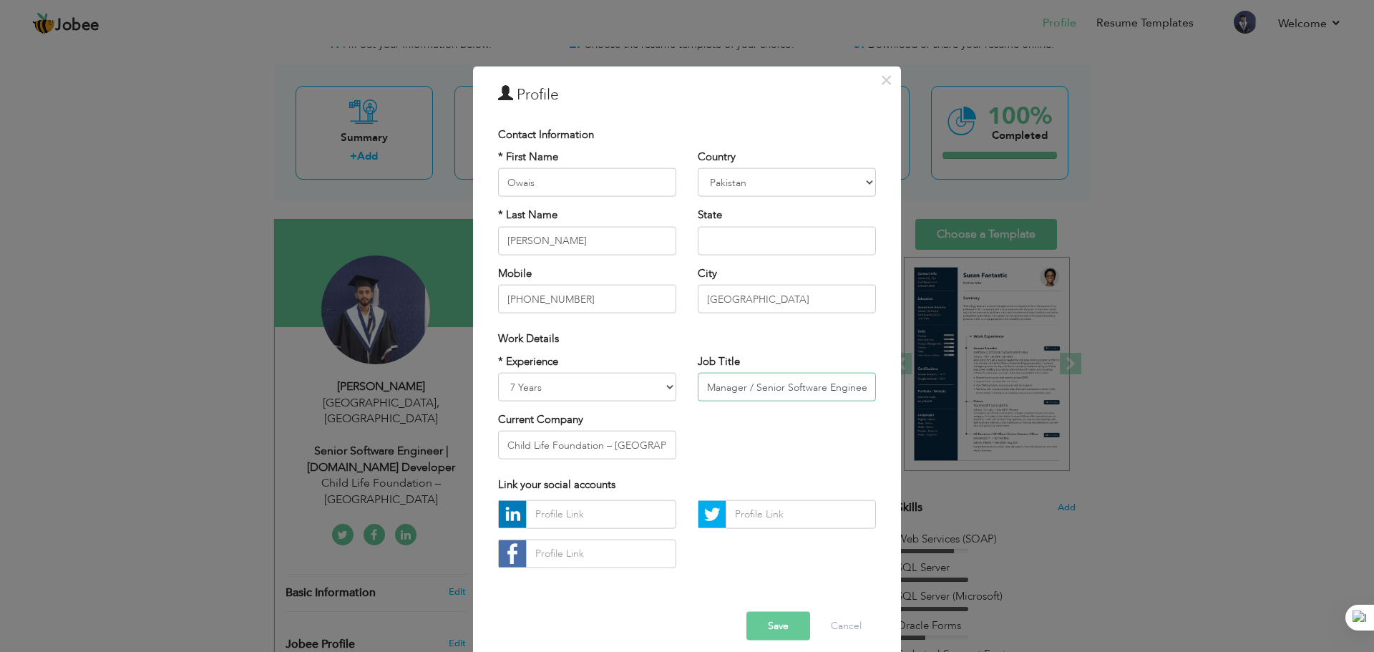
click at [844, 391] on input "Manager / Senior Software Engineer | [DOMAIN_NAME] Developer" at bounding box center [787, 387] width 178 height 29
type input "Manager / Senior Software Engineer | [DOMAIN_NAME] Developer"
click at [771, 615] on button "Save" at bounding box center [778, 625] width 64 height 29
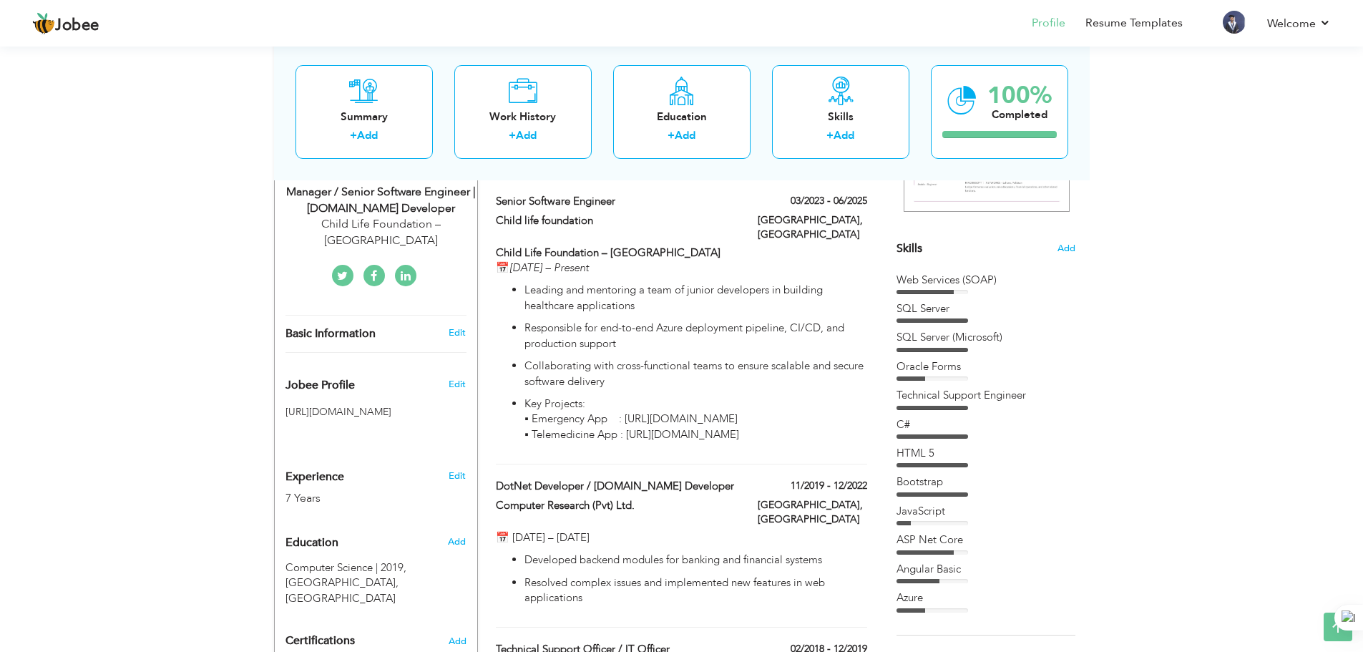
scroll to position [0, 0]
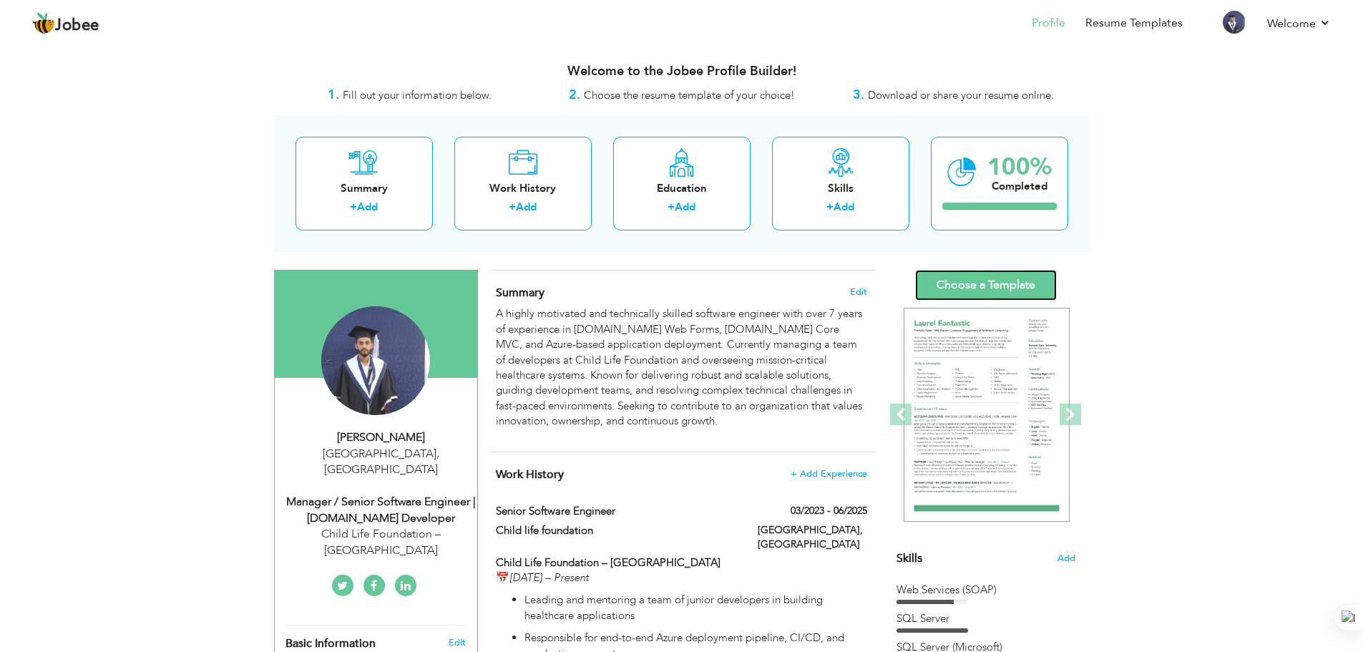
click at [997, 278] on link "Choose a Template" at bounding box center [986, 285] width 142 height 31
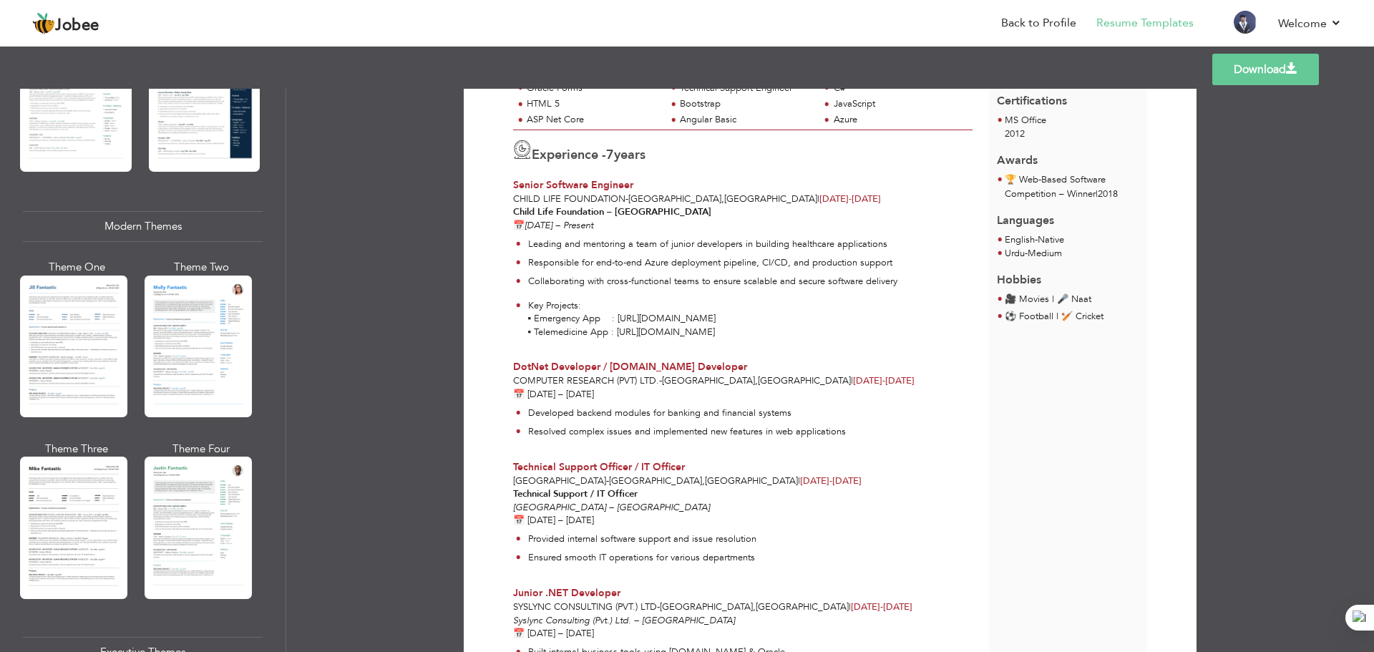
scroll to position [644, 0]
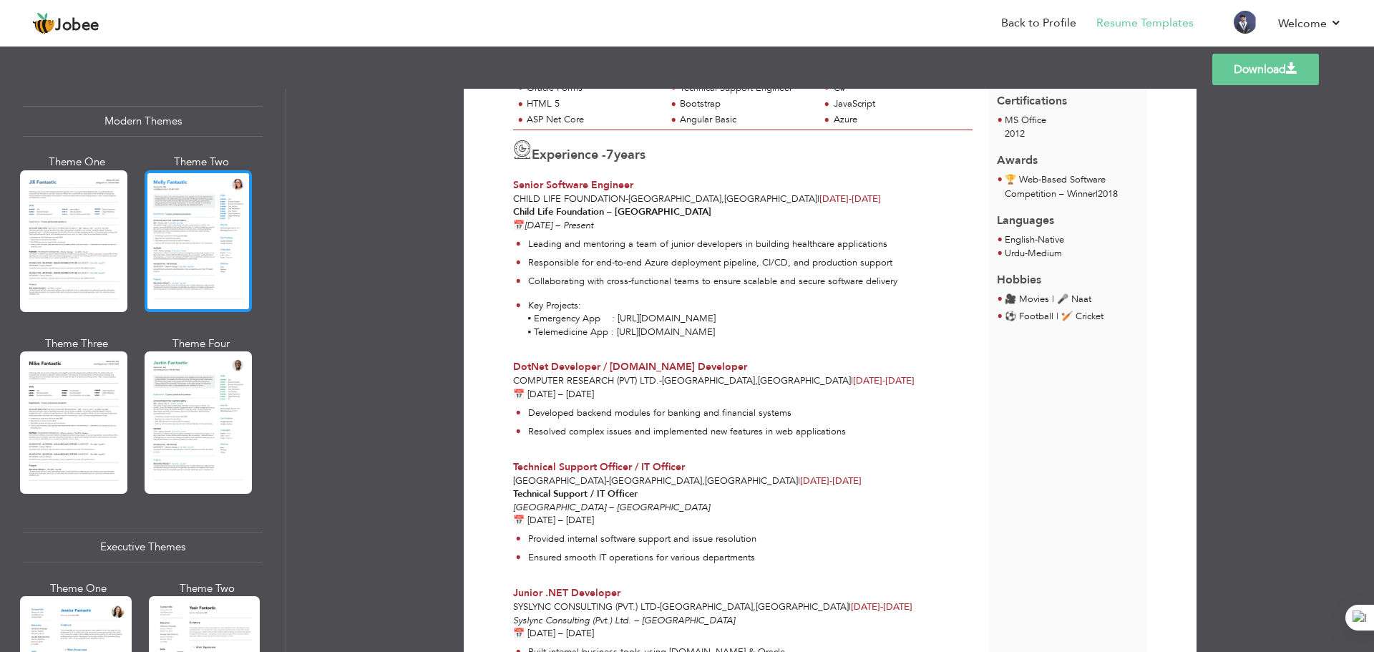
click at [181, 273] on div at bounding box center [198, 241] width 107 height 142
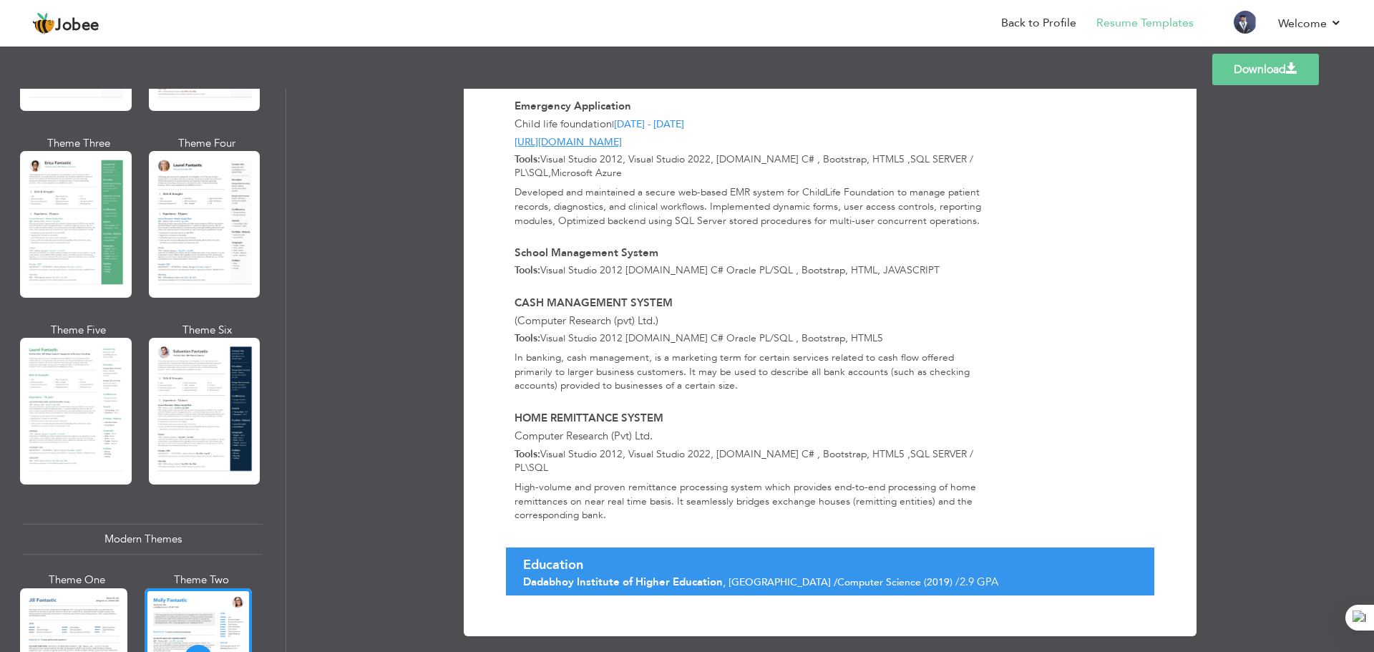
scroll to position [143, 0]
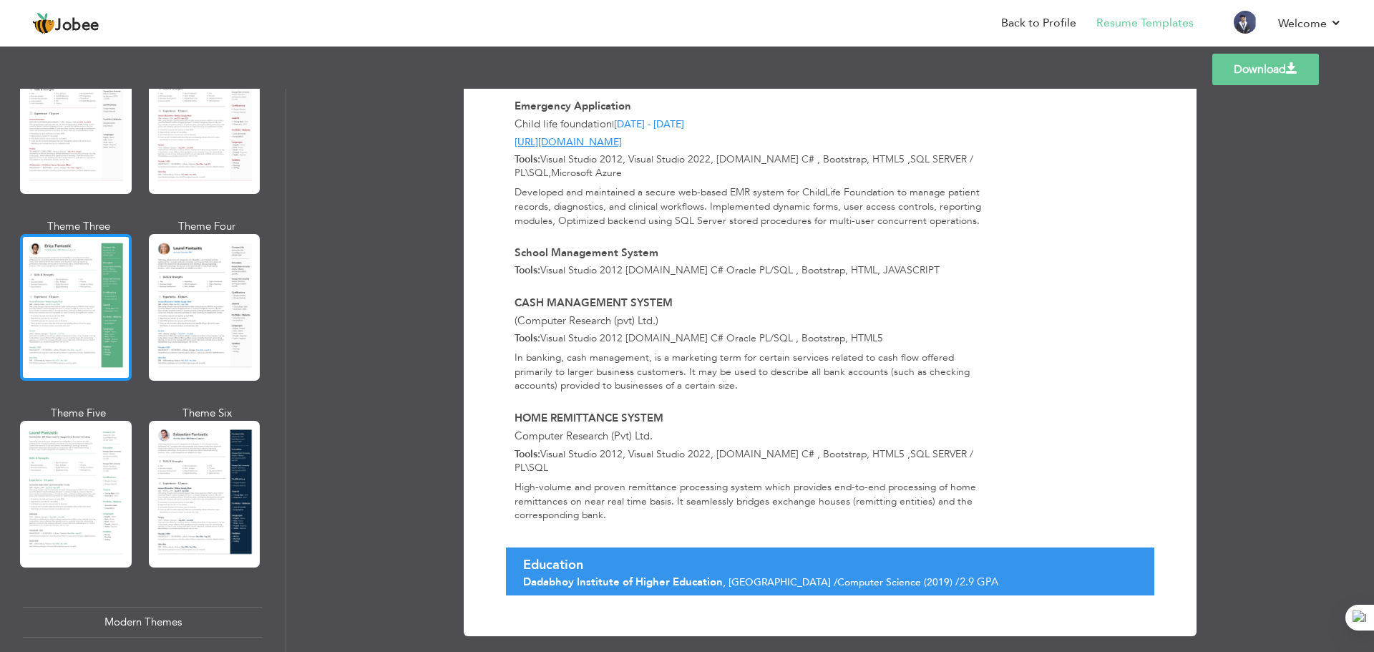
click at [112, 260] on div at bounding box center [76, 307] width 112 height 147
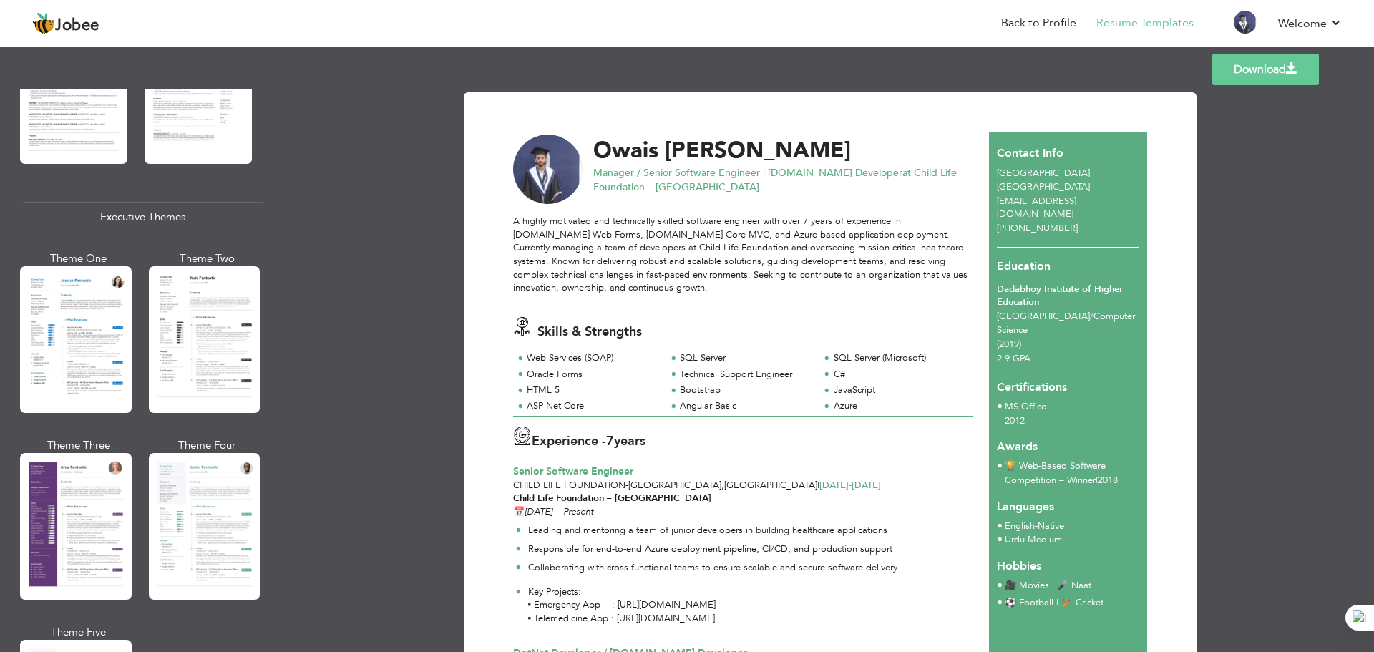
scroll to position [1145, 0]
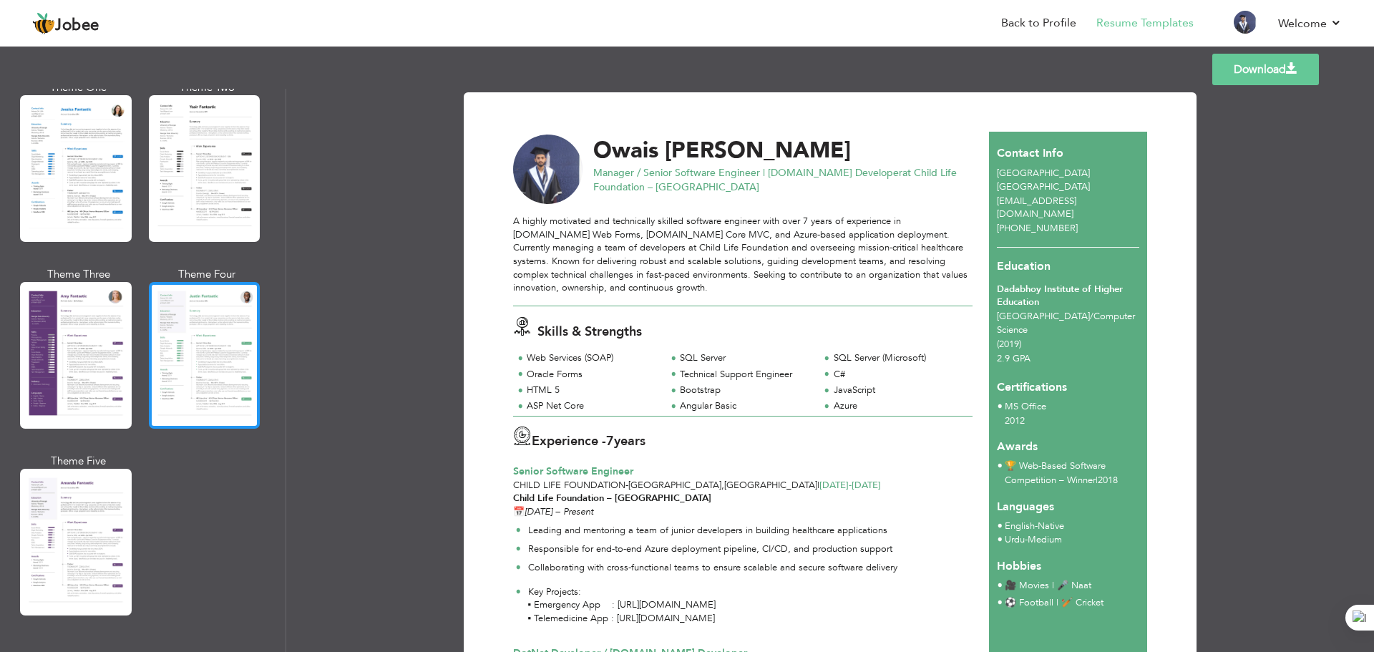
click at [169, 345] on div at bounding box center [205, 355] width 112 height 147
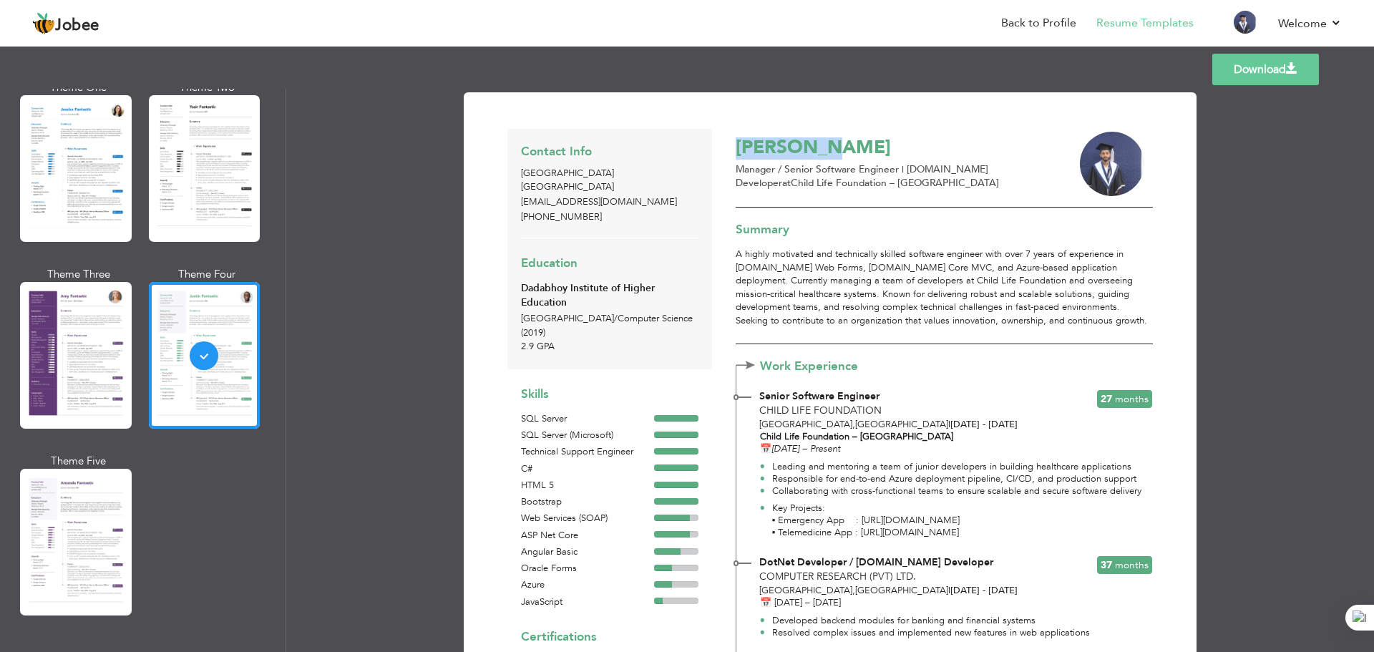
drag, startPoint x: 856, startPoint y: 190, endPoint x: 734, endPoint y: 150, distance: 128.1
click at [740, 152] on div "Owais Ali Manager / Senior Software Engineer | Asp.Net Developer at Child Life …" at bounding box center [944, 168] width 416 height 79
click at [808, 188] on p "Manager / Senior Software Engineer | Asp.Net Developer at Child Life Foundation…" at bounding box center [892, 176] width 313 height 28
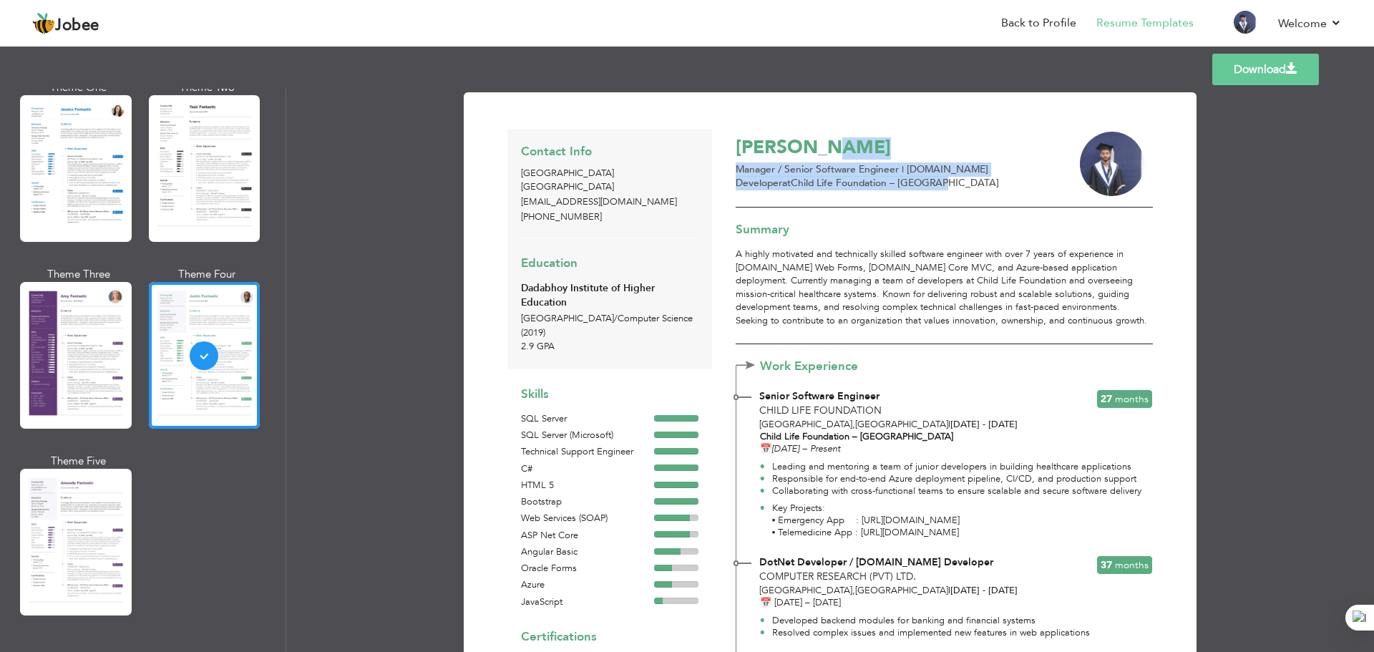
drag, startPoint x: 844, startPoint y: 182, endPoint x: 857, endPoint y: 186, distance: 13.6
click at [857, 186] on div "Owais Ali Manager / Senior Software Engineer | Asp.Net Developer at Child Life …" at bounding box center [944, 168] width 416 height 79
copy div "Owais Ali Manager / Senior Software Engineer | Asp.Net Developer at Child Life …"
click at [914, 369] on h3 "Work Experience" at bounding box center [944, 367] width 415 height 14
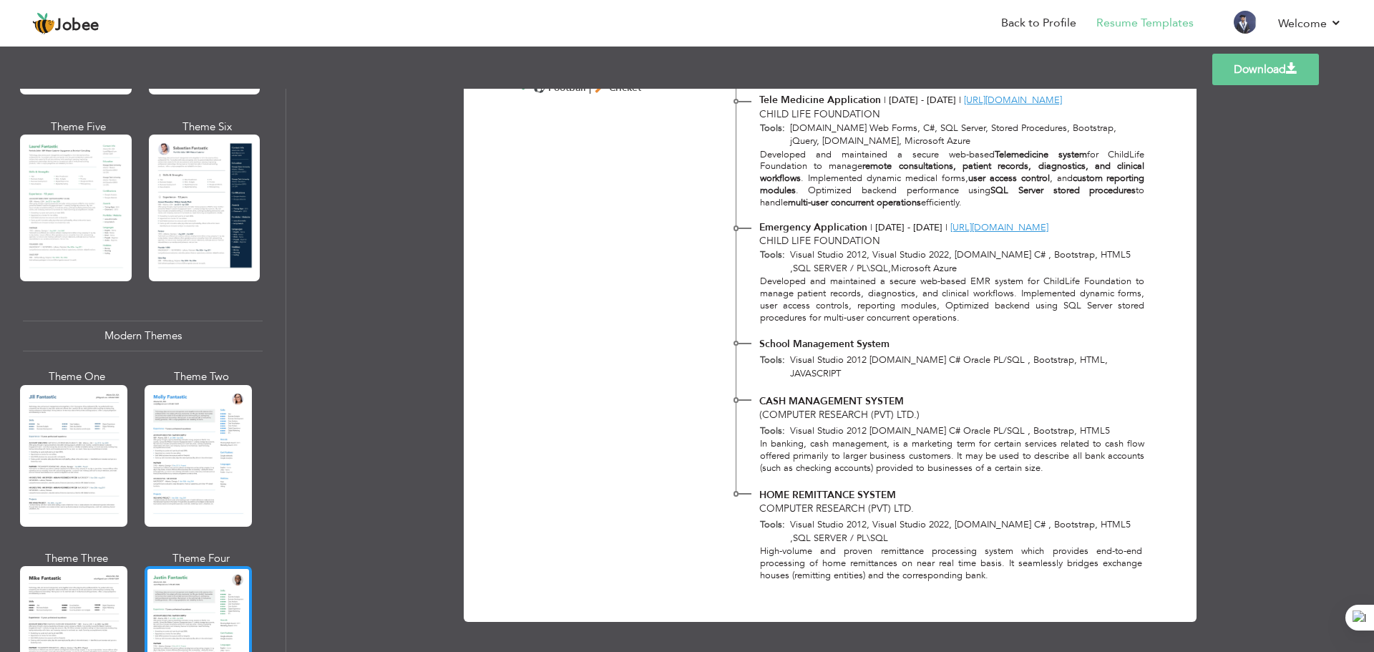
scroll to position [143, 0]
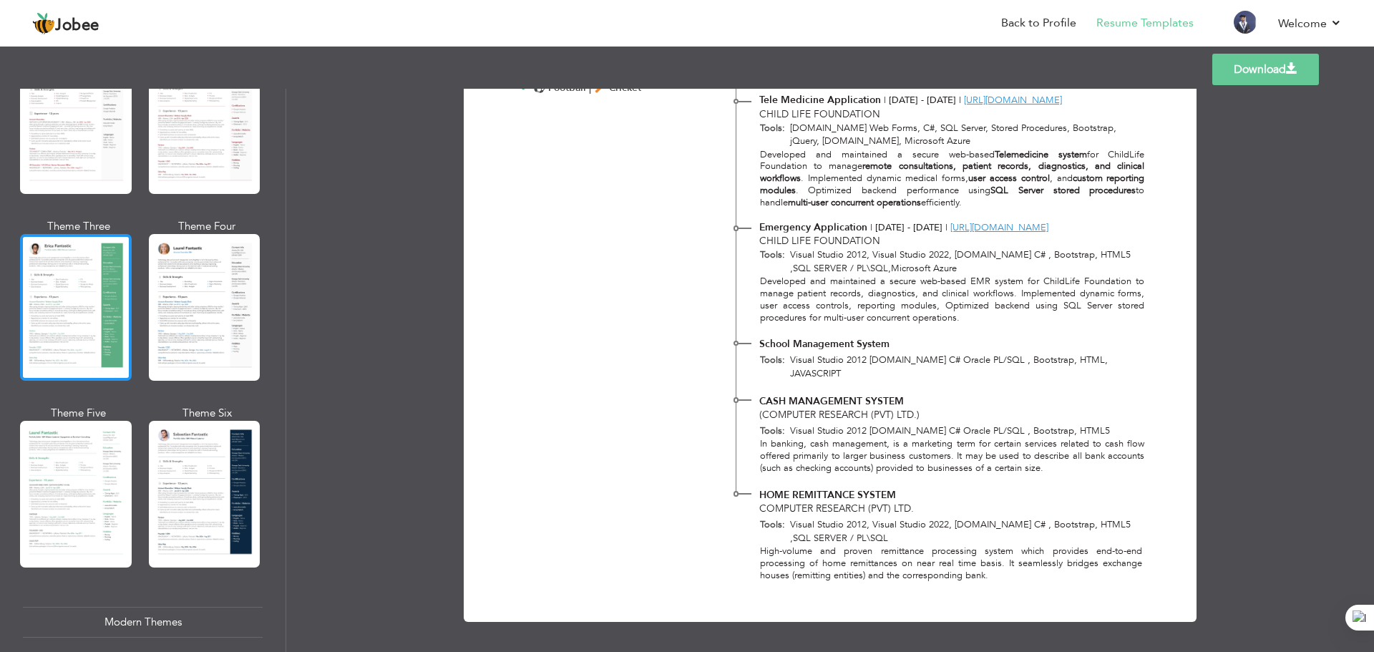
click at [107, 333] on div at bounding box center [76, 307] width 112 height 147
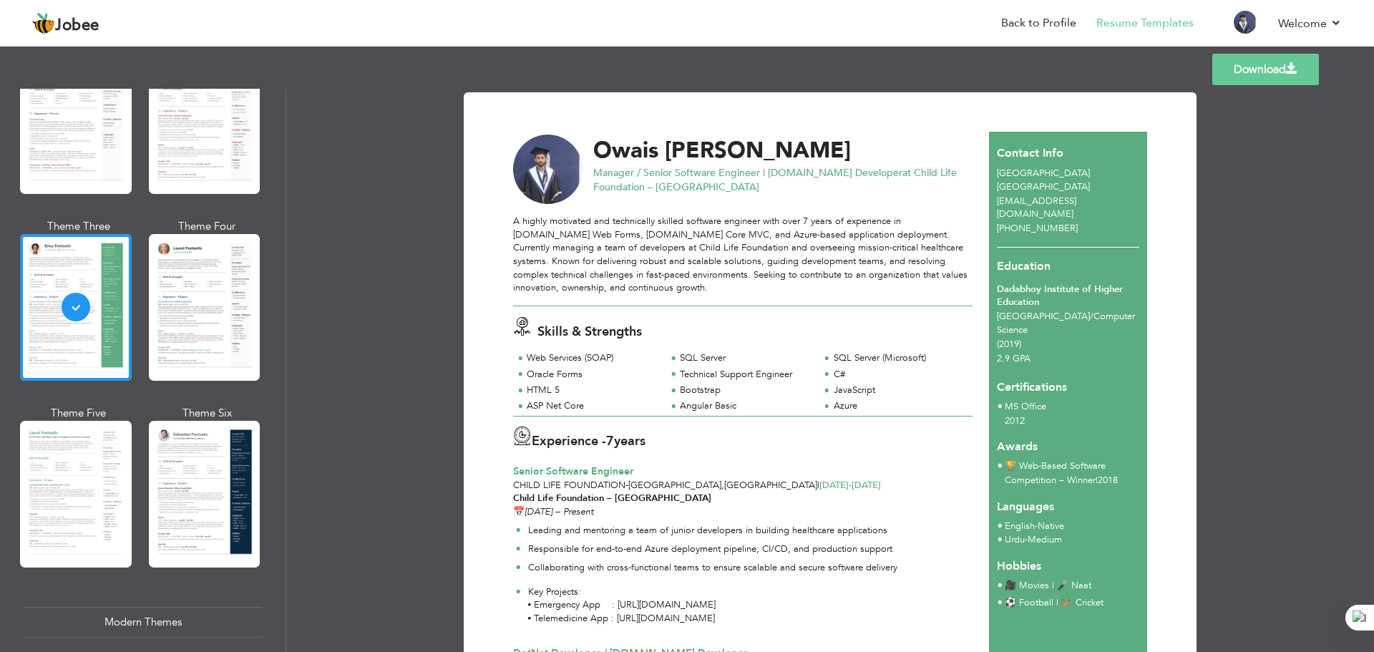
click at [1298, 68] on link "Download" at bounding box center [1265, 69] width 107 height 31
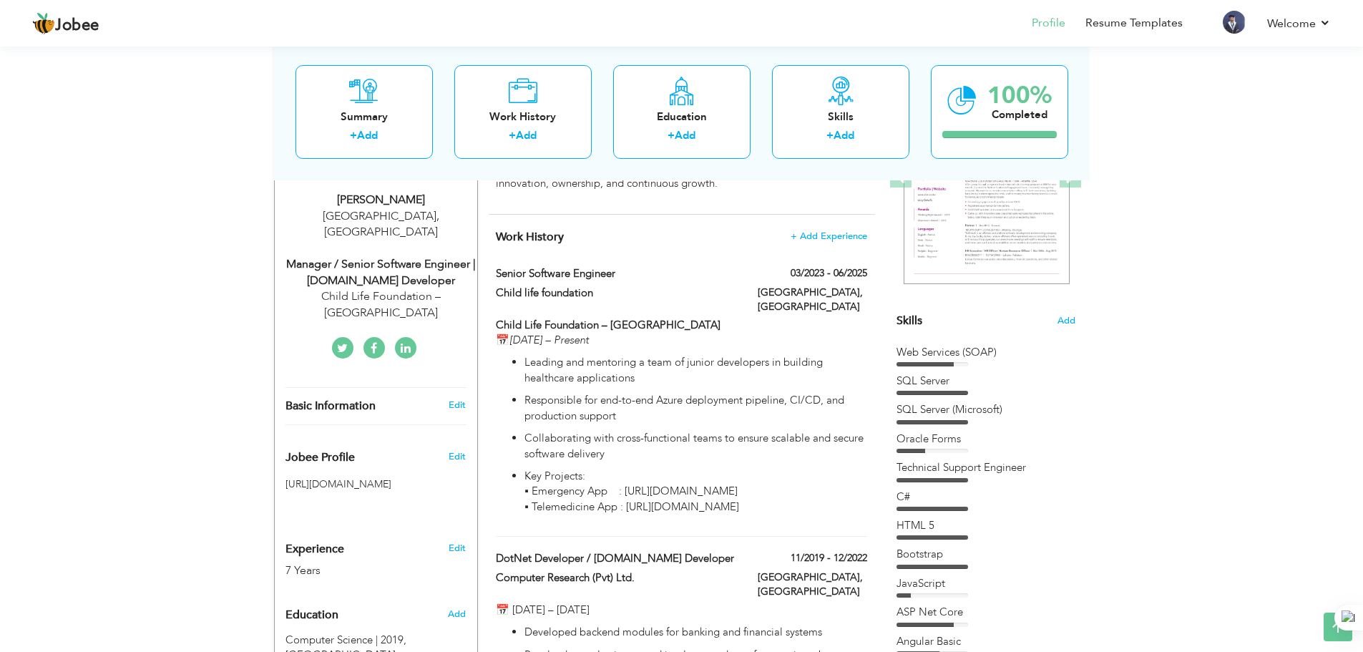
scroll to position [215, 0]
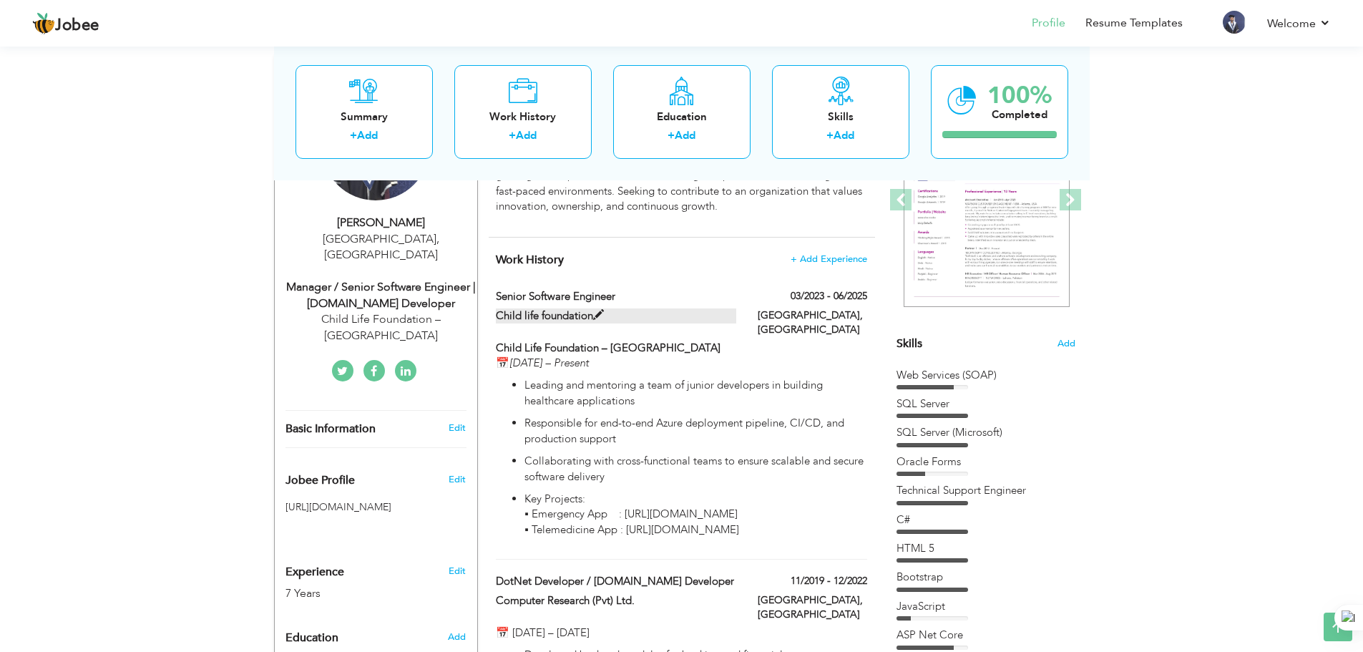
click at [726, 308] on label "Child life foundation" at bounding box center [616, 315] width 240 height 15
type input "Senior Software Engineer"
type input "Child life foundation"
type input "03/2023"
type input "06/2025"
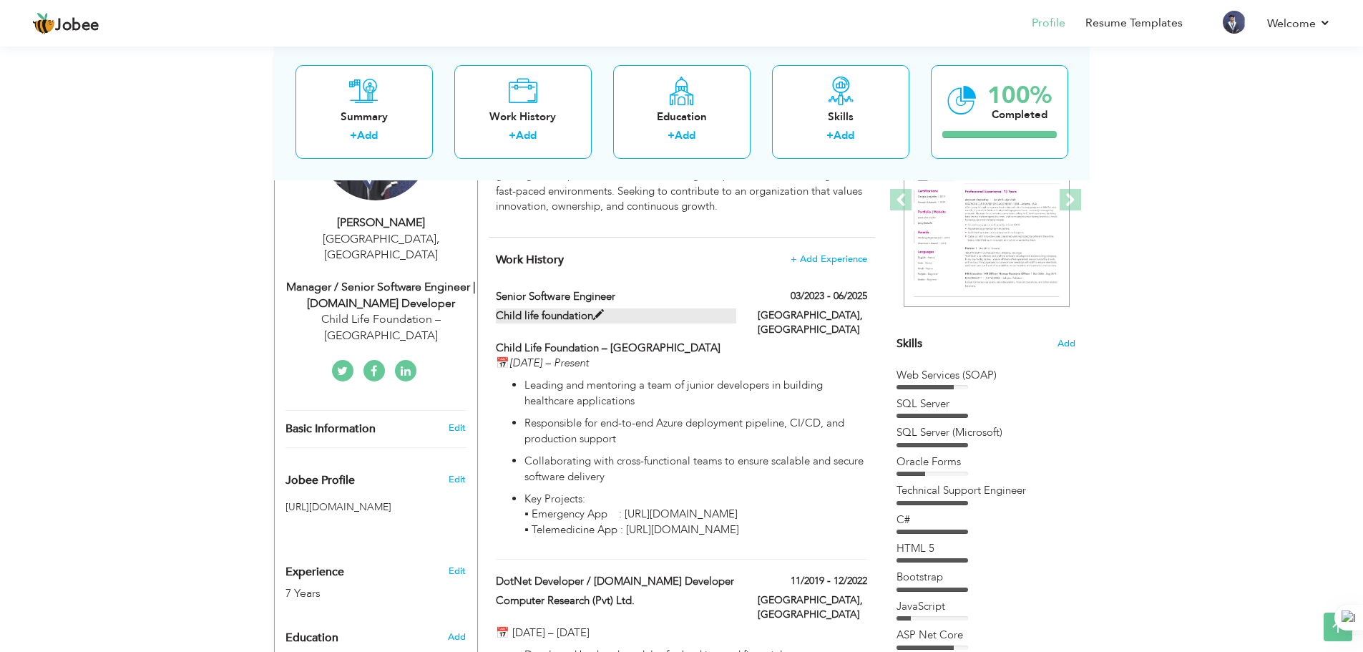
type input "[GEOGRAPHIC_DATA]"
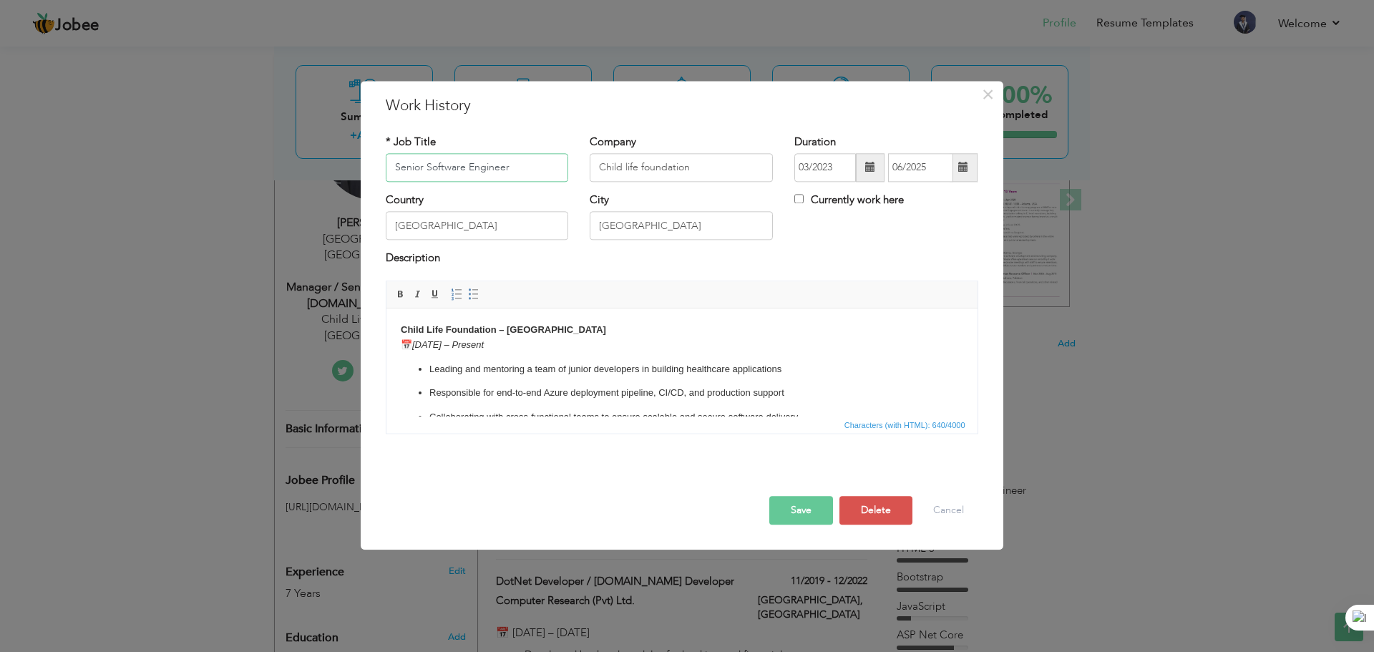
click at [396, 167] on input "Senior Software Engineer" at bounding box center [477, 167] width 183 height 29
type input "Manager Senior Software Engineer"
click at [819, 515] on button "Save" at bounding box center [801, 510] width 64 height 29
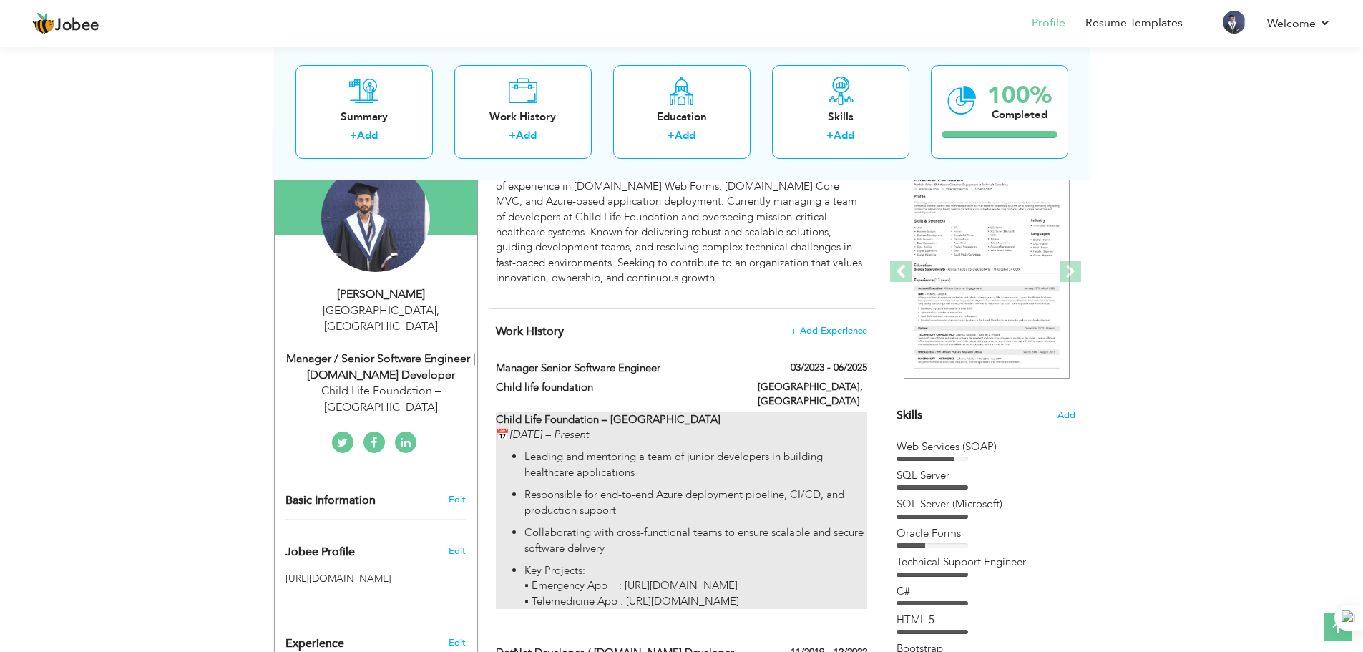
scroll to position [0, 0]
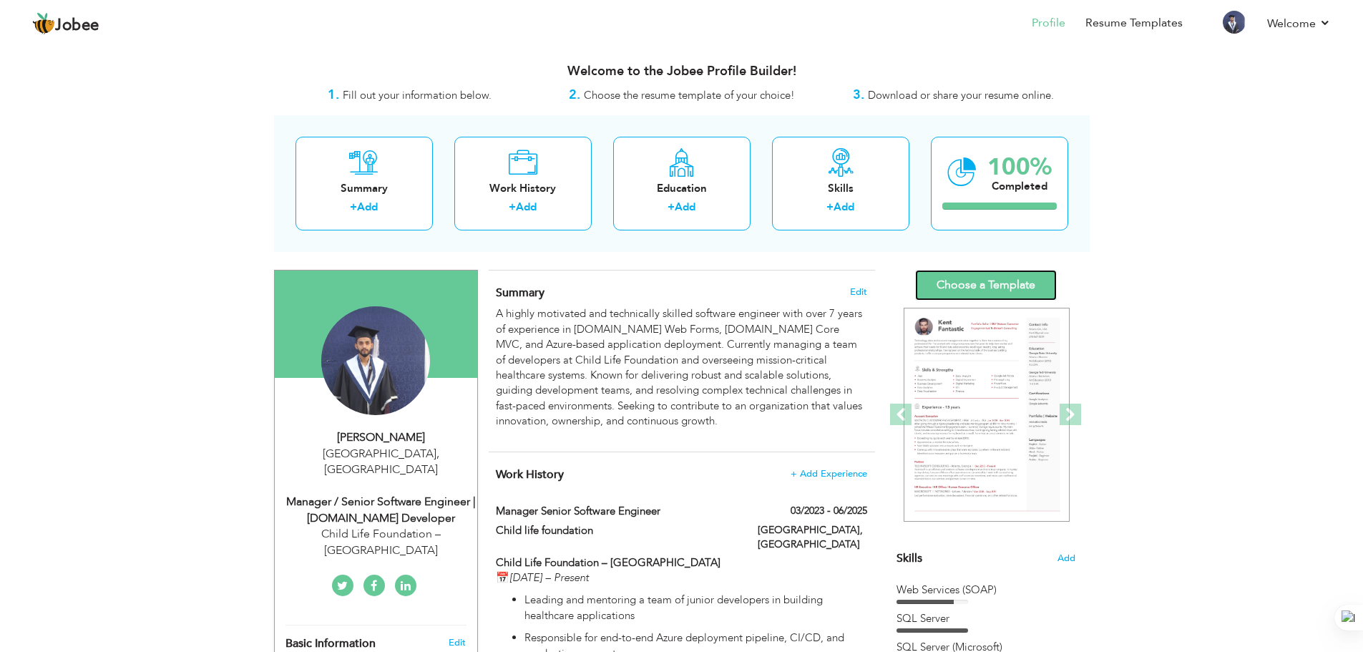
click at [1011, 290] on link "Choose a Template" at bounding box center [986, 285] width 142 height 31
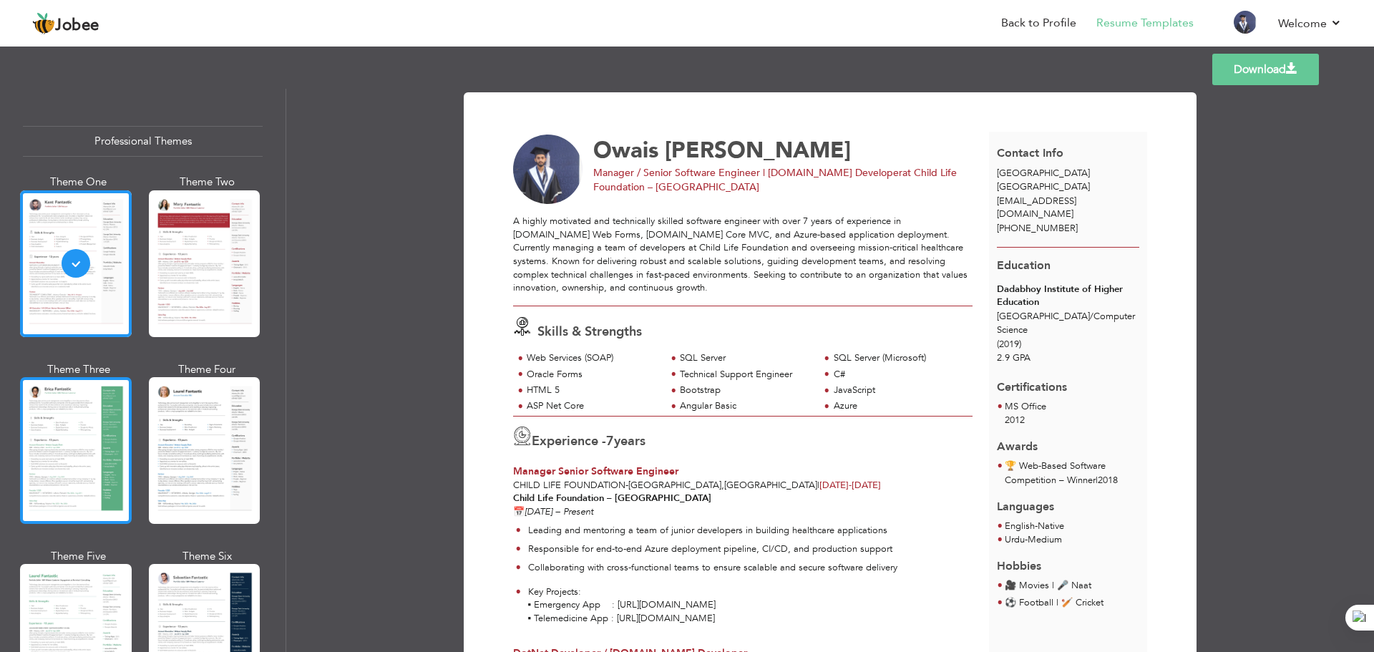
click at [91, 439] on div at bounding box center [76, 450] width 112 height 147
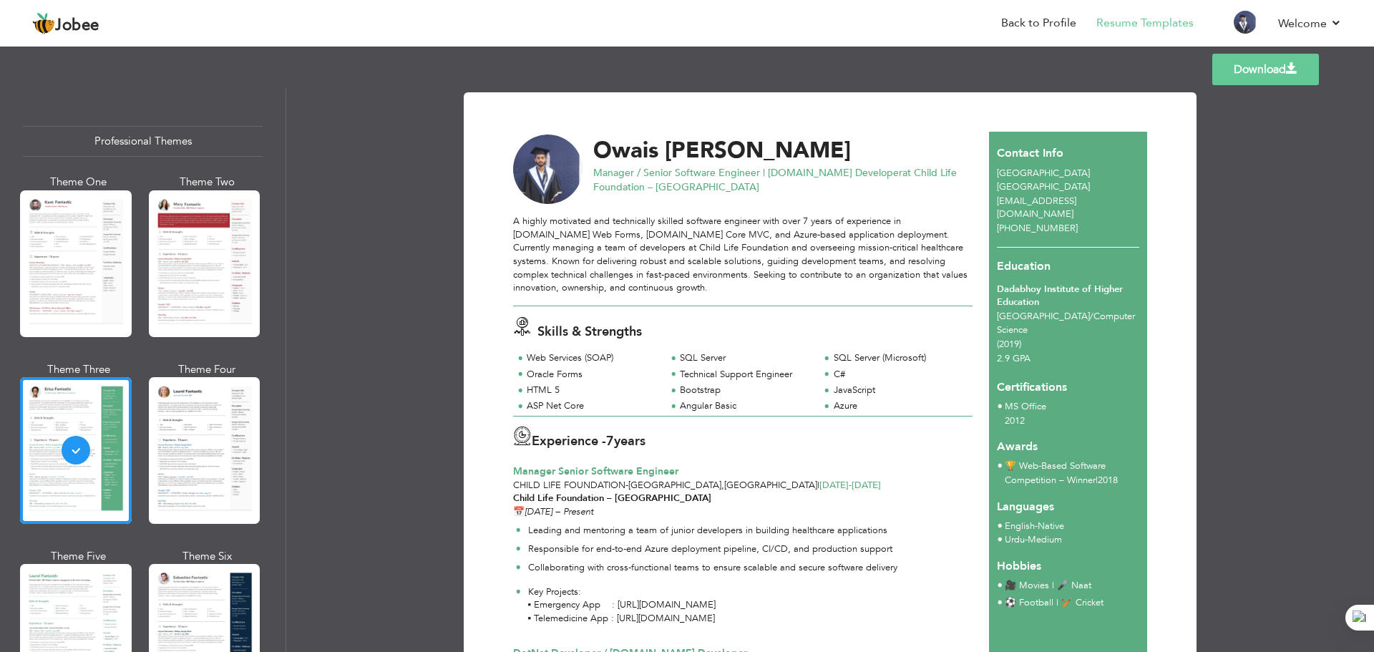
click at [1288, 60] on link "Download" at bounding box center [1265, 69] width 107 height 31
